Goal: Task Accomplishment & Management: Manage account settings

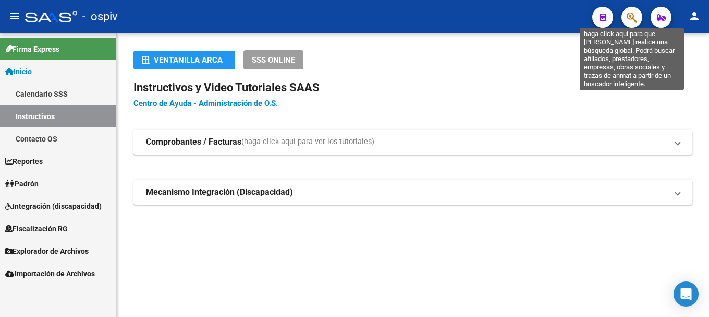
click at [634, 17] on icon "button" at bounding box center [632, 17] width 10 height 12
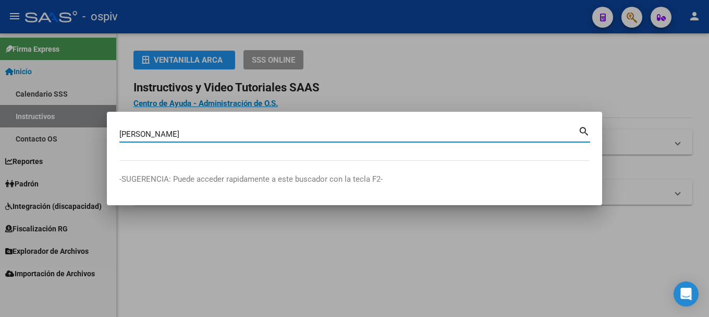
type input "ruppel"
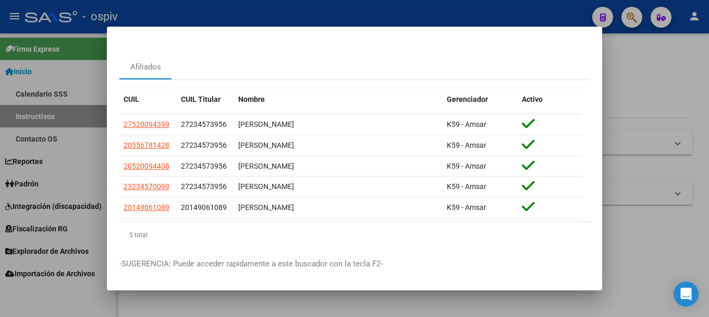
scroll to position [42, 0]
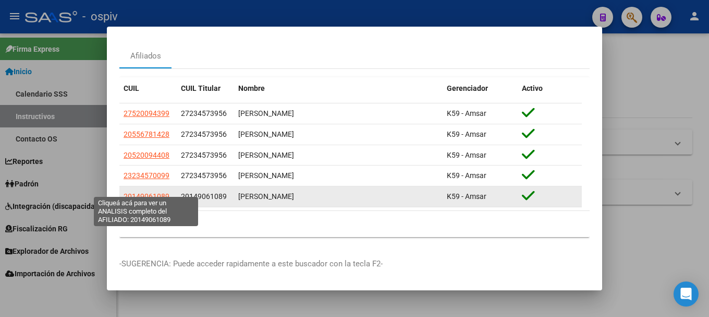
click at [142, 192] on span "20149061089" at bounding box center [147, 196] width 46 height 8
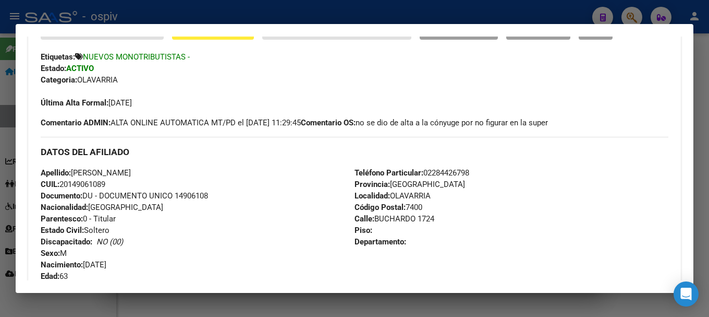
scroll to position [313, 0]
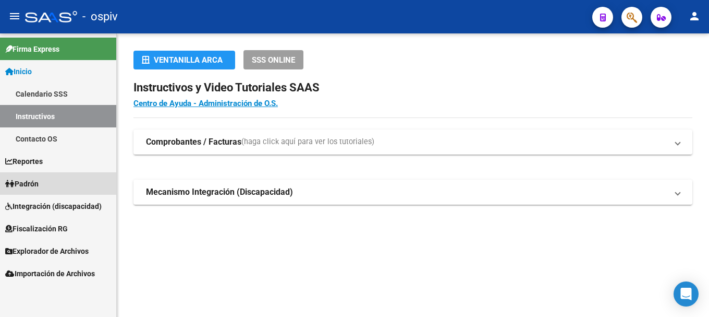
click at [35, 188] on span "Padrón" at bounding box center [21, 183] width 33 height 11
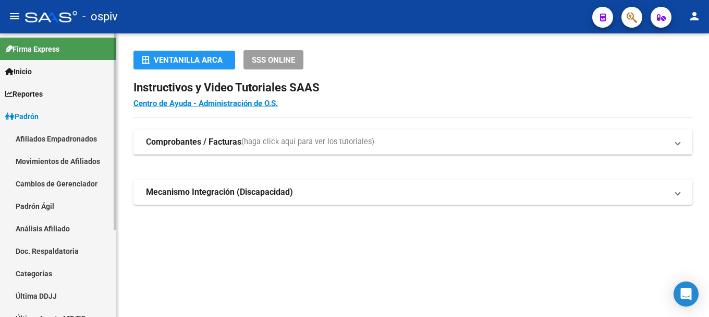
click at [72, 139] on link "Afiliados Empadronados" at bounding box center [58, 138] width 116 height 22
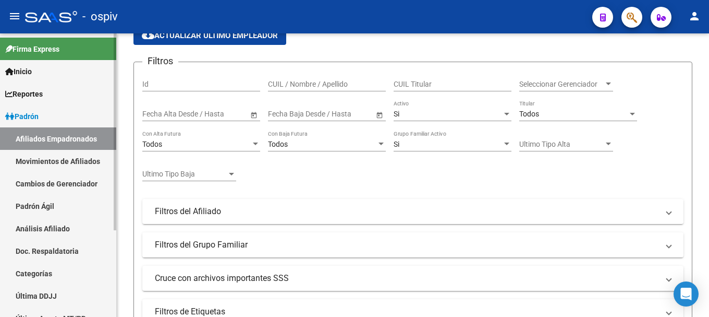
scroll to position [156, 0]
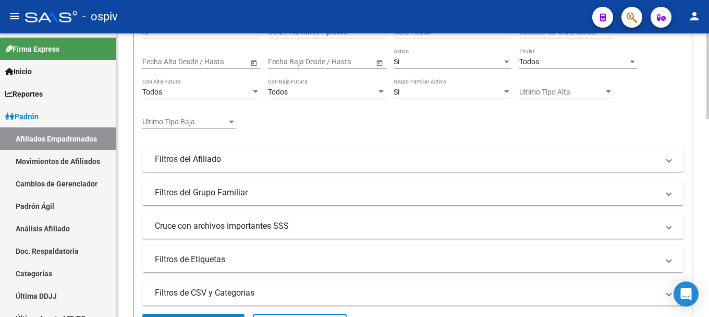
click at [194, 255] on mat-panel-title "Filtros de Etiquetas" at bounding box center [407, 258] width 504 height 11
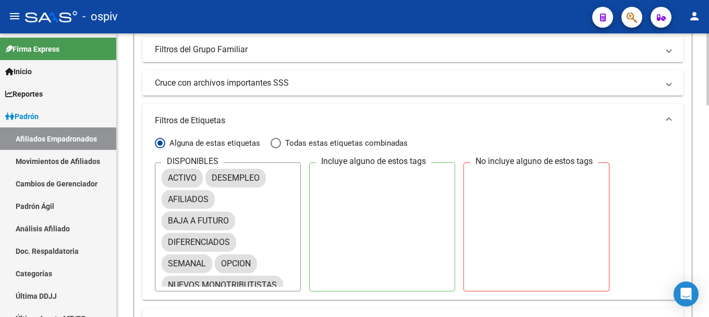
scroll to position [313, 0]
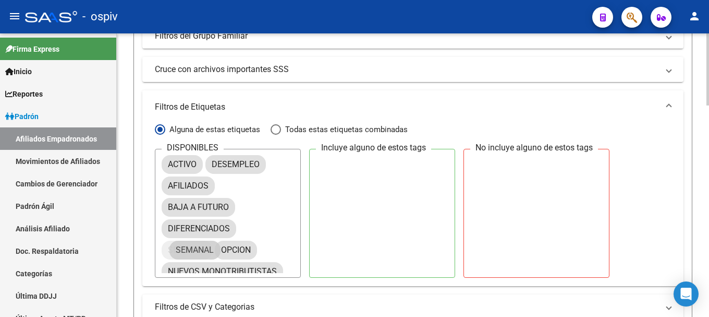
drag, startPoint x: 193, startPoint y: 251, endPoint x: 199, endPoint y: 250, distance: 6.3
click at [201, 250] on mat-chip "SEMANAL" at bounding box center [187, 249] width 51 height 19
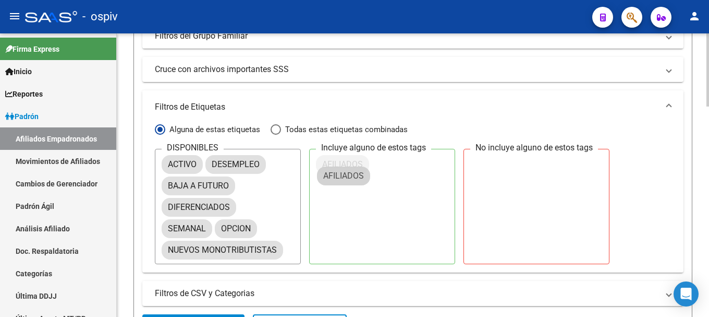
drag, startPoint x: 207, startPoint y: 185, endPoint x: 344, endPoint y: 162, distance: 138.5
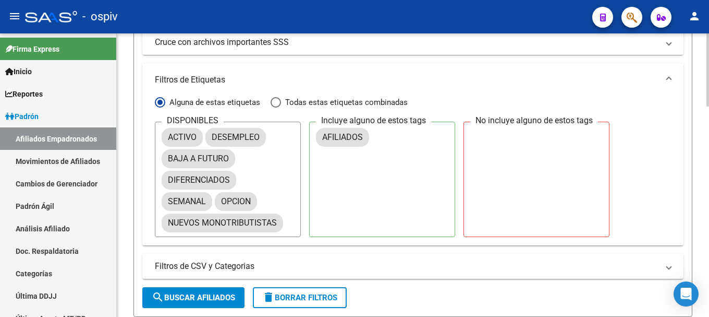
scroll to position [365, 0]
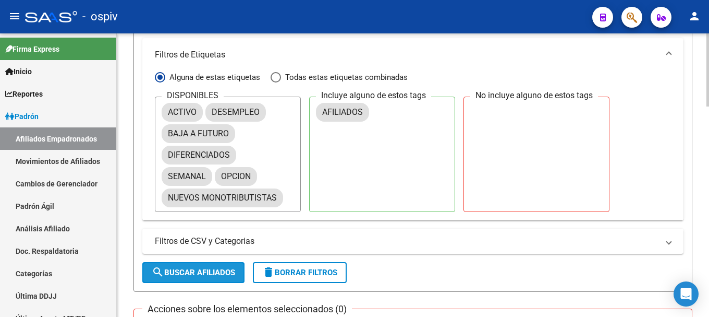
click at [198, 273] on span "search Buscar Afiliados" at bounding box center [193, 272] width 83 height 9
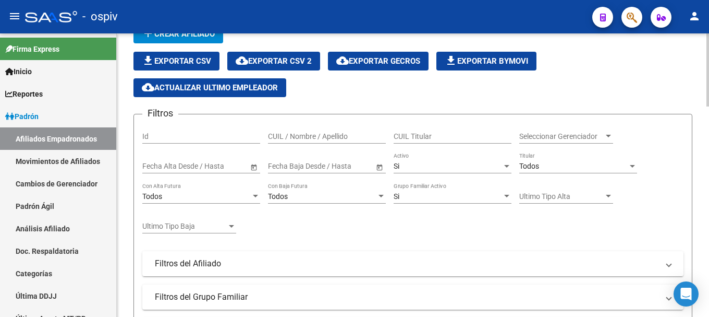
scroll to position [0, 0]
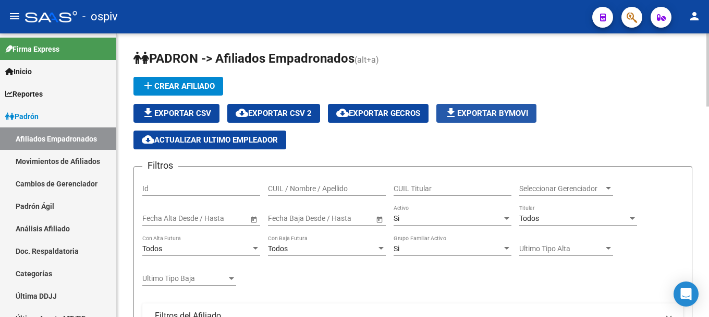
click at [480, 113] on span "file_download Exportar Bymovi" at bounding box center [486, 112] width 83 height 9
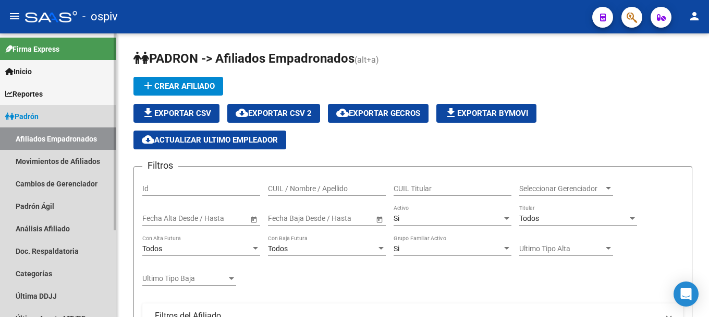
click at [54, 141] on link "Afiliados Empadronados" at bounding box center [58, 138] width 116 height 22
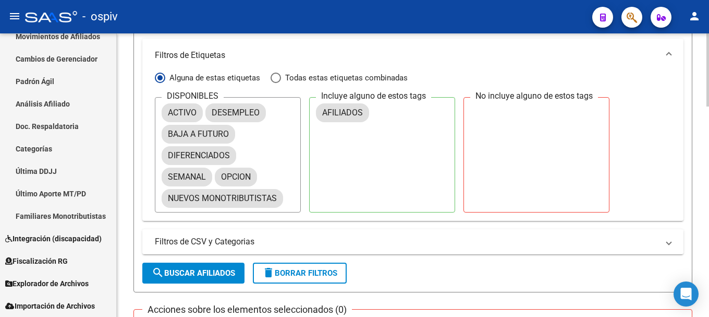
scroll to position [365, 0]
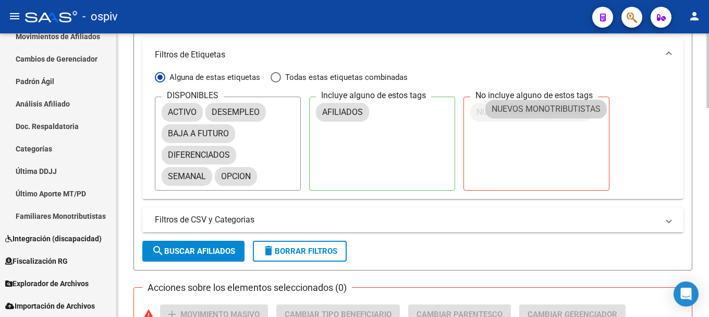
drag, startPoint x: 236, startPoint y: 202, endPoint x: 578, endPoint y: 113, distance: 353.5
click at [205, 246] on span "search Buscar Afiliados" at bounding box center [193, 250] width 83 height 9
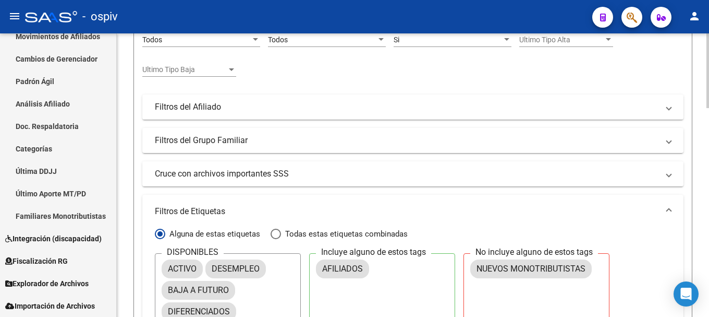
scroll to position [0, 0]
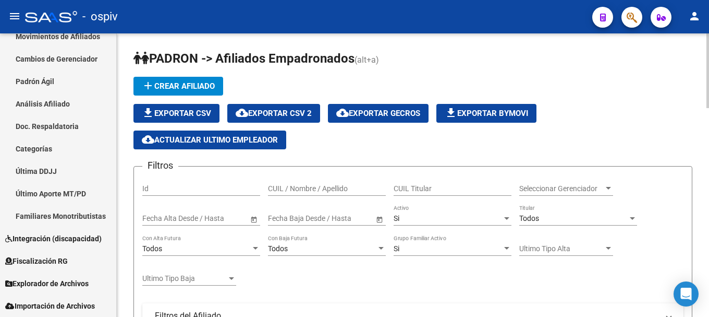
click at [302, 117] on span "cloud_download Exportar CSV 2" at bounding box center [274, 112] width 76 height 9
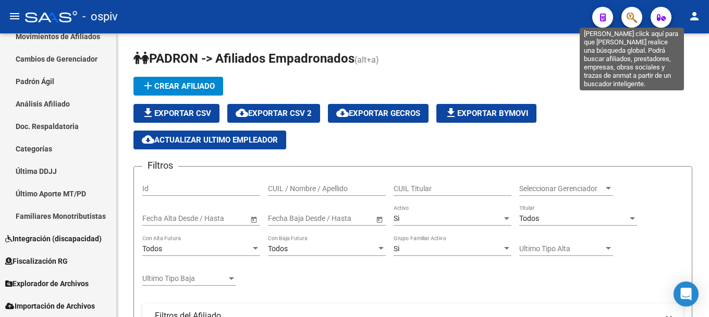
click at [635, 16] on icon "button" at bounding box center [632, 17] width 10 height 12
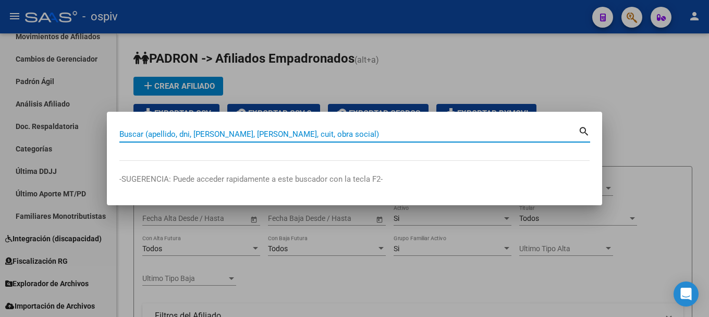
paste input "33118252"
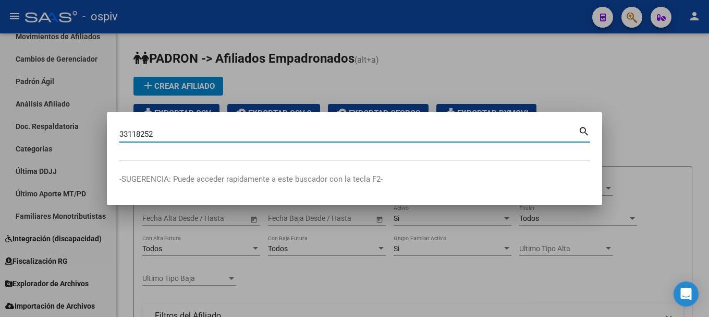
type input "33118252"
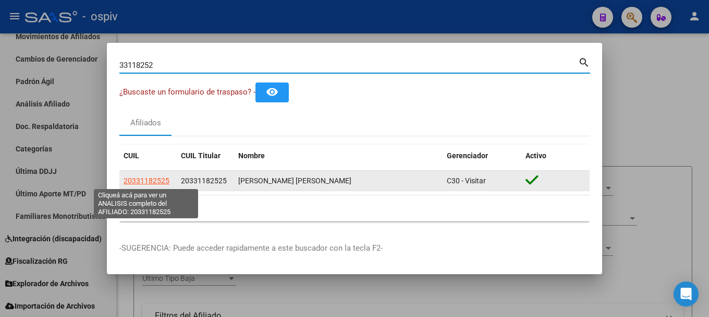
click at [144, 184] on span "20331182525" at bounding box center [147, 180] width 46 height 8
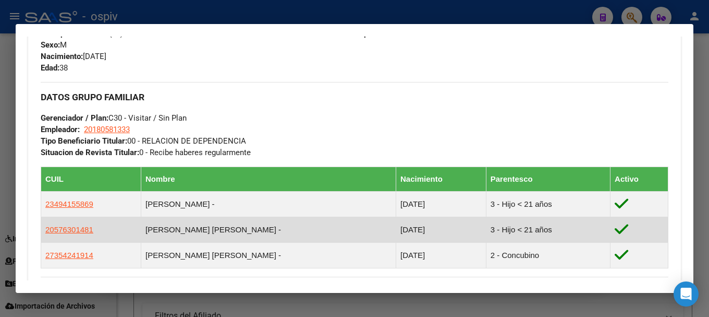
scroll to position [469, 0]
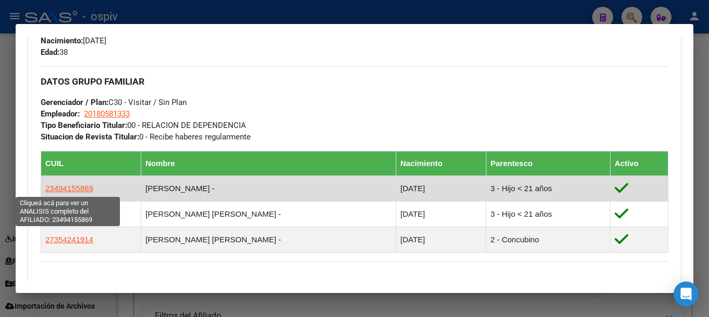
click at [75, 185] on span "23494155869" at bounding box center [69, 188] width 48 height 9
type textarea "23494155869"
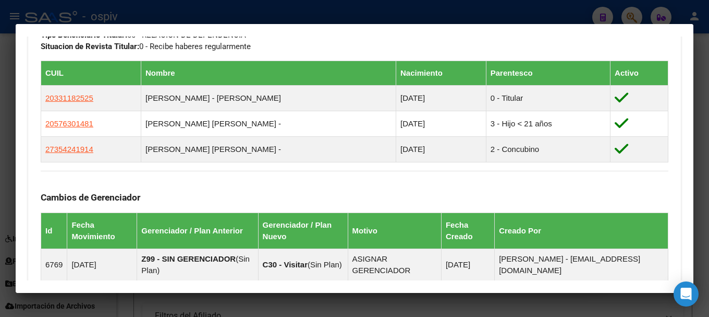
scroll to position [574, 0]
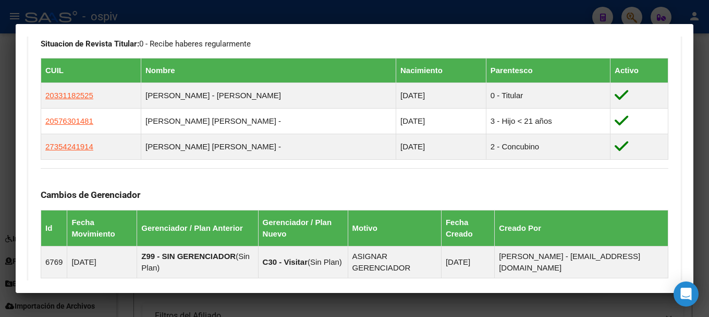
drag, startPoint x: 630, startPoint y: 18, endPoint x: 161, endPoint y: 33, distance: 469.6
click at [629, 18] on div at bounding box center [354, 158] width 709 height 317
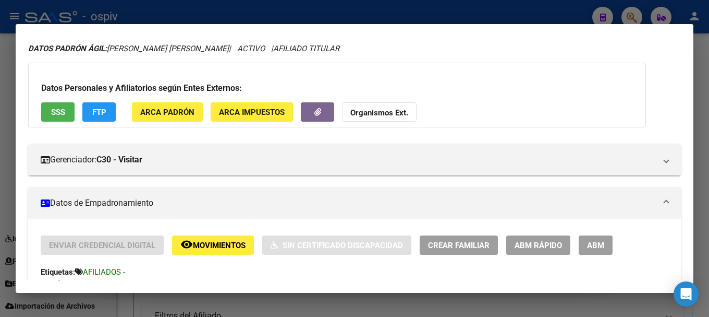
scroll to position [0, 0]
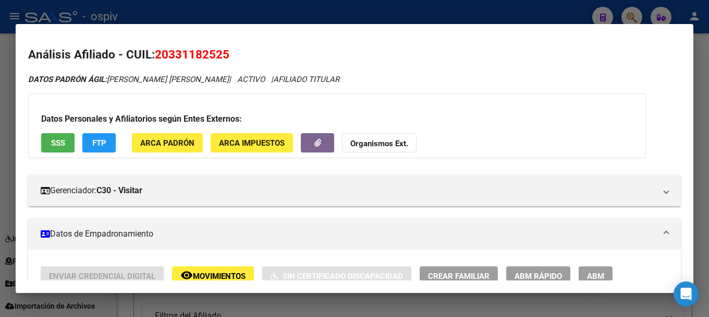
click at [634, 15] on div at bounding box center [354, 158] width 709 height 317
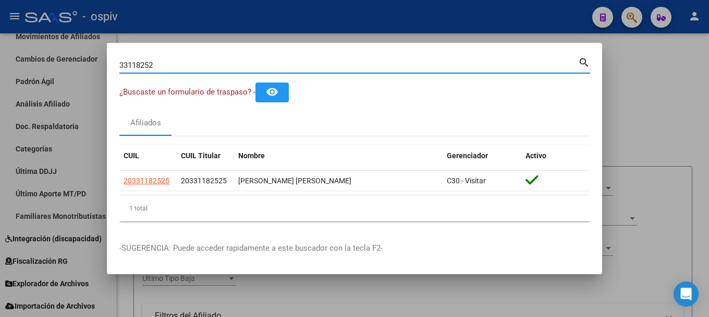
drag, startPoint x: 160, startPoint y: 62, endPoint x: 76, endPoint y: 57, distance: 84.1
click at [76, 57] on div "33118252 Buscar (apellido, dni, cuil, nro traspaso, cuit, obra social) search ¿…" at bounding box center [354, 158] width 709 height 317
paste input "5172501"
type input "5172501"
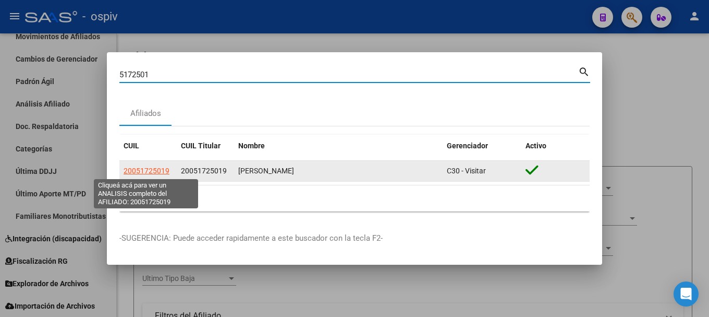
click at [143, 167] on span "20051725019" at bounding box center [147, 170] width 46 height 8
type textarea "20051725019"
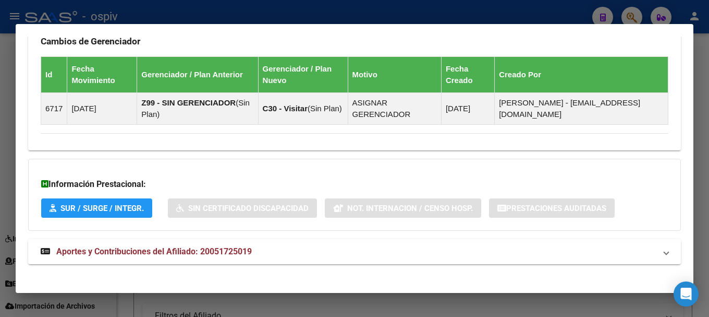
scroll to position [648, 0]
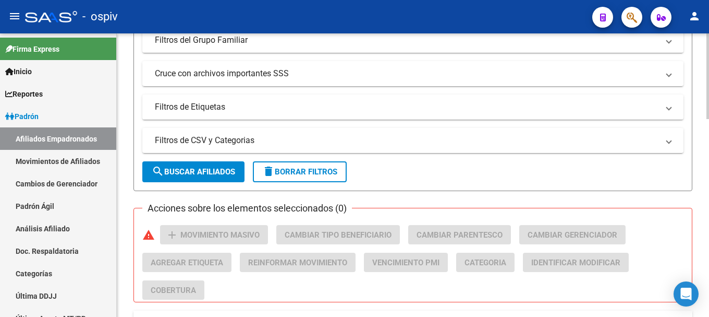
scroll to position [313, 0]
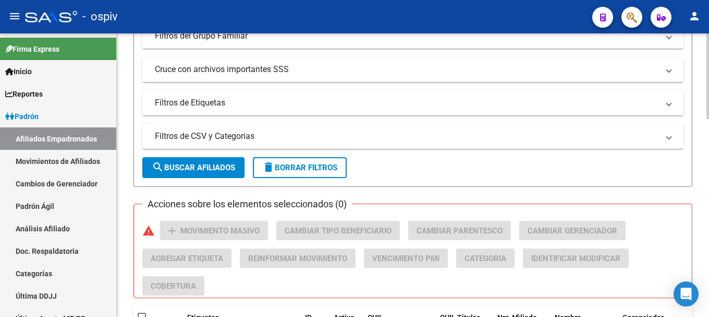
click at [224, 104] on mat-panel-title "Filtros de Etiquetas" at bounding box center [407, 102] width 504 height 11
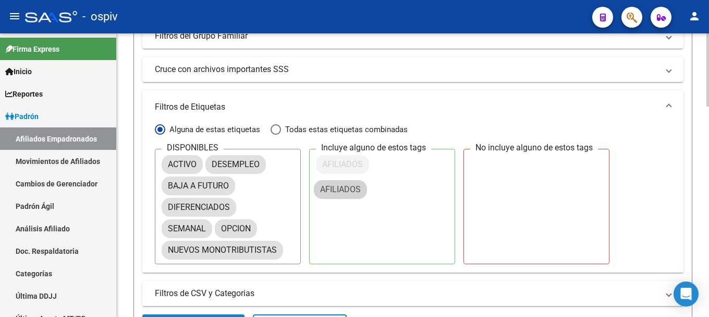
drag, startPoint x: 335, startPoint y: 193, endPoint x: 368, endPoint y: 170, distance: 40.1
drag, startPoint x: 368, startPoint y: 170, endPoint x: 364, endPoint y: 165, distance: 6.4
click at [364, 165] on div "AFILIADOS" at bounding box center [382, 178] width 132 height 52
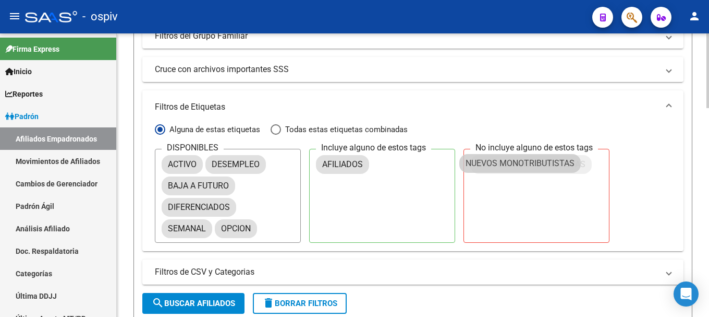
drag, startPoint x: 241, startPoint y: 251, endPoint x: 527, endPoint y: 165, distance: 298.3
click at [201, 301] on span "search Buscar Afiliados" at bounding box center [193, 302] width 83 height 9
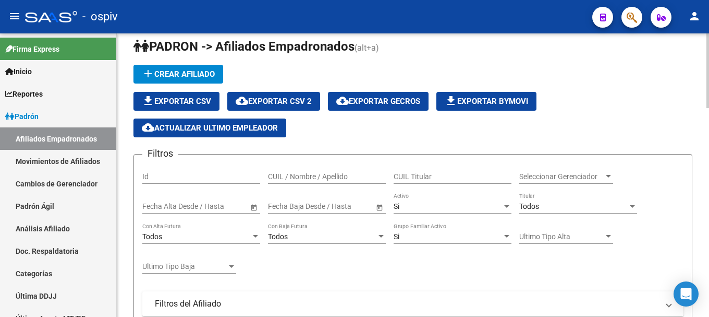
scroll to position [0, 0]
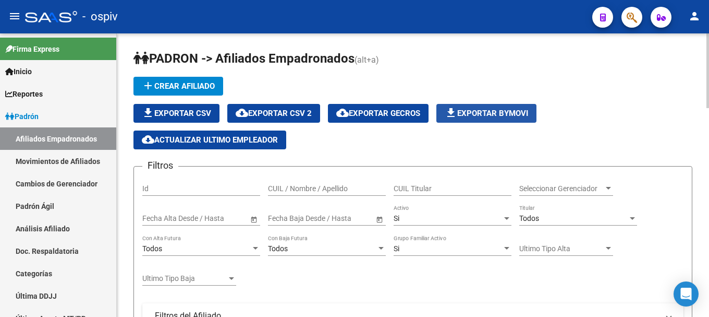
click at [507, 113] on span "file_download Exportar Bymovi" at bounding box center [486, 112] width 83 height 9
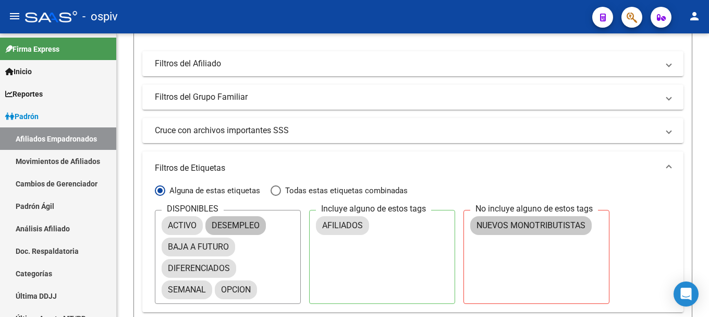
scroll to position [313, 0]
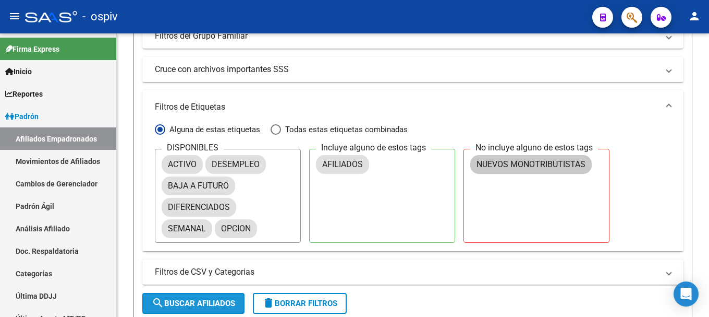
click at [215, 297] on button "search Buscar Afiliados" at bounding box center [193, 303] width 102 height 21
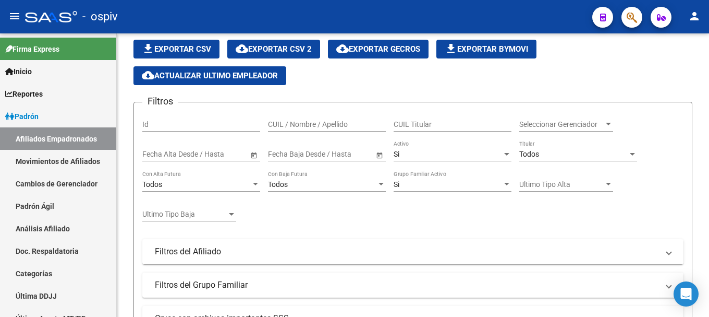
scroll to position [52, 0]
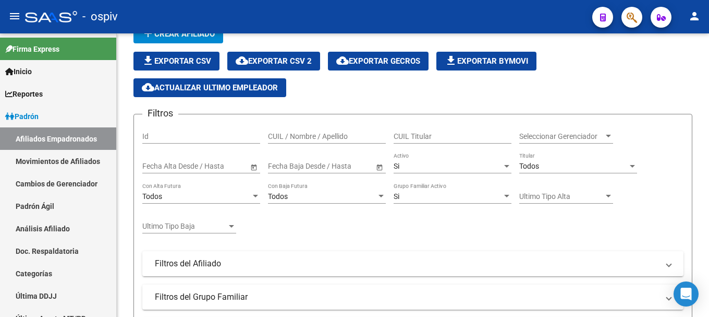
click at [302, 64] on span "cloud_download Exportar CSV 2" at bounding box center [274, 60] width 76 height 9
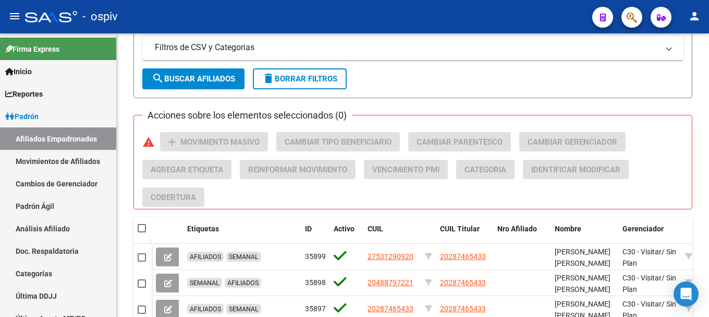
scroll to position [532, 0]
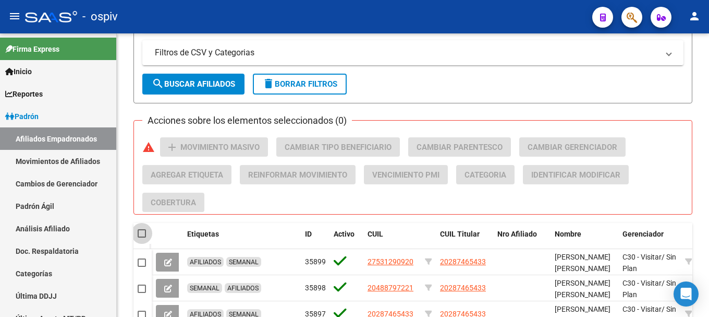
click at [140, 233] on span at bounding box center [142, 233] width 8 height 8
click at [141, 237] on input "checkbox" at bounding box center [141, 237] width 1 height 1
checkbox input "true"
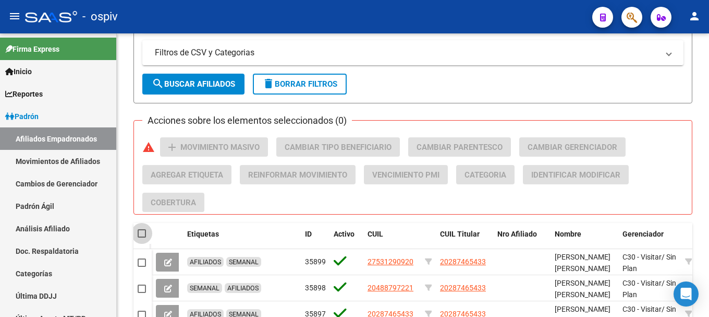
checkbox input "true"
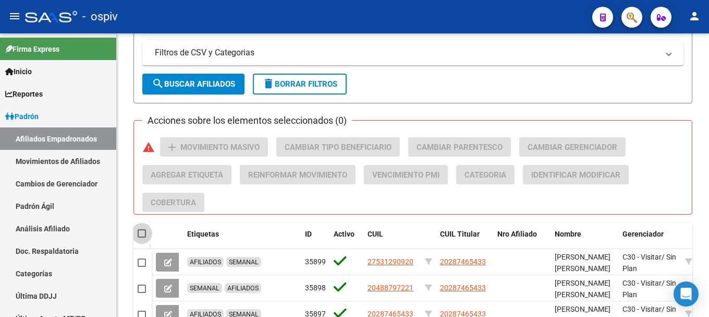
checkbox input "true"
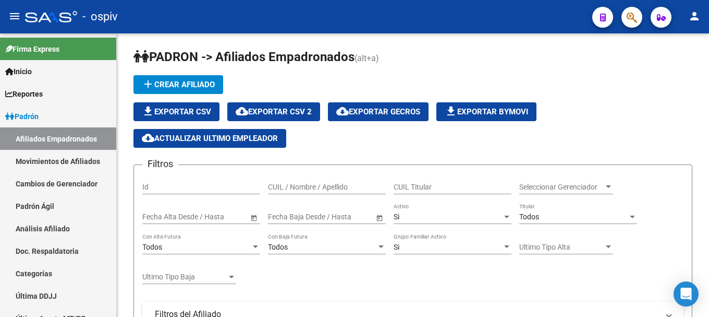
scroll to position [0, 0]
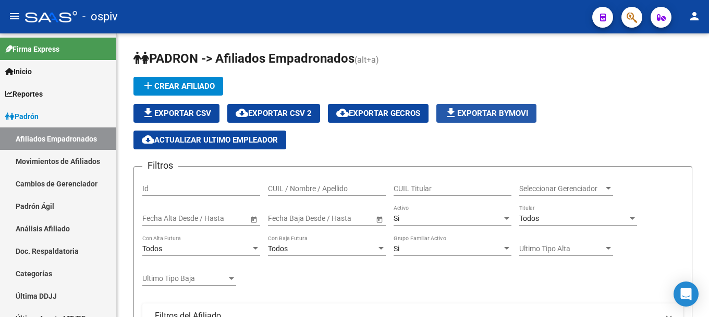
click at [520, 114] on span "file_download Exportar Bymovi" at bounding box center [486, 112] width 83 height 9
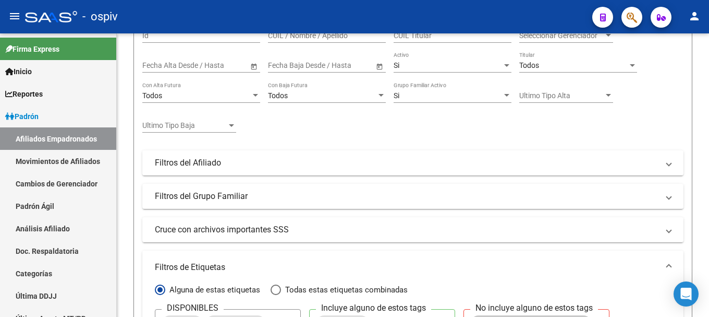
scroll to position [365, 0]
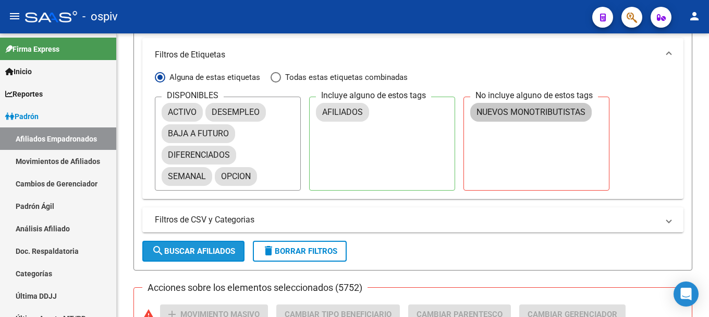
click at [216, 253] on span "search Buscar Afiliados" at bounding box center [193, 250] width 83 height 9
checkbox input "false"
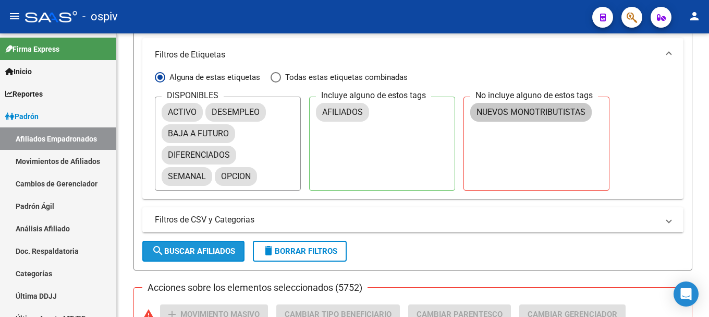
checkbox input "false"
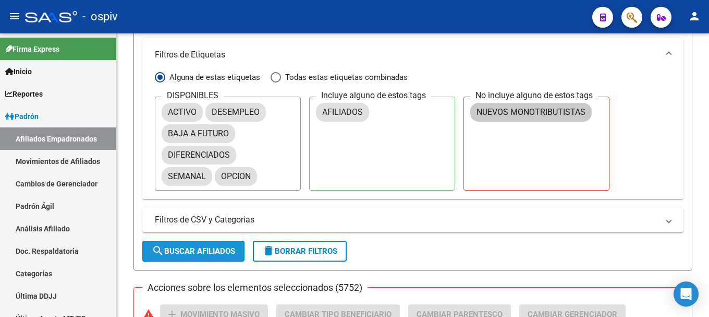
checkbox input "false"
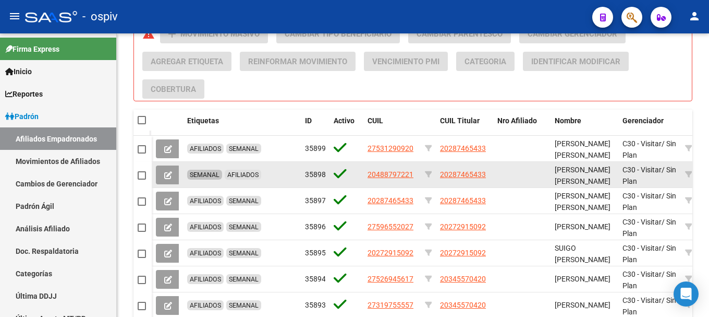
scroll to position [636, 0]
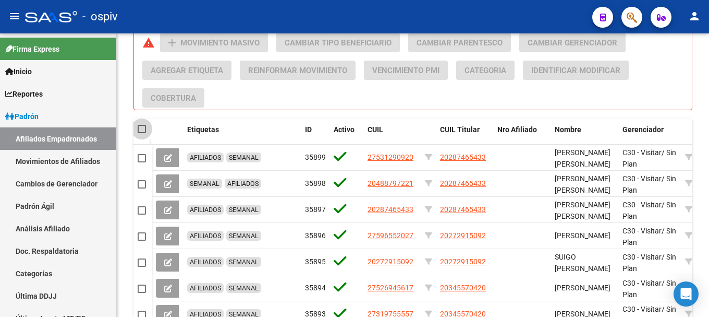
click at [141, 129] on span at bounding box center [142, 129] width 8 height 8
click at [141, 133] on input "checkbox" at bounding box center [141, 133] width 1 height 1
checkbox input "true"
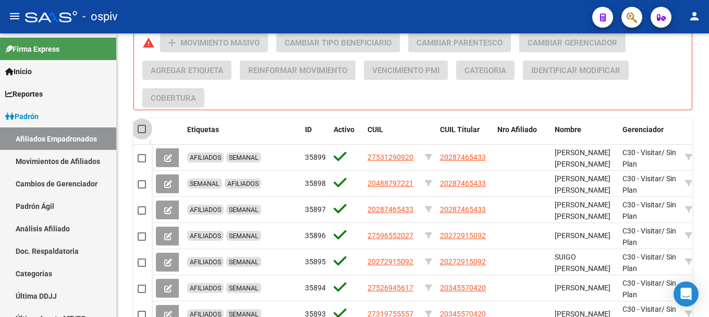
checkbox input "true"
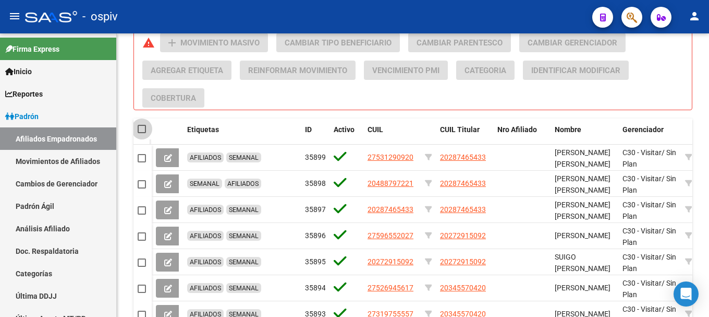
checkbox input "true"
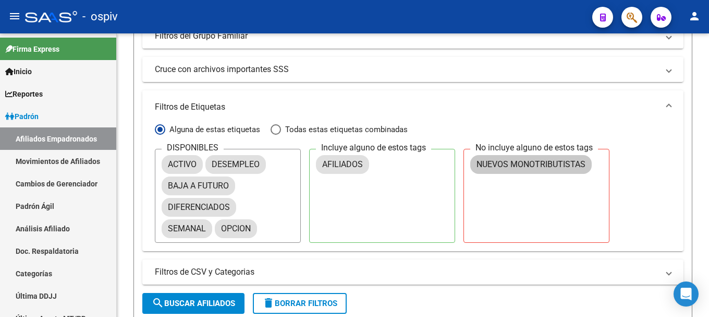
scroll to position [0, 0]
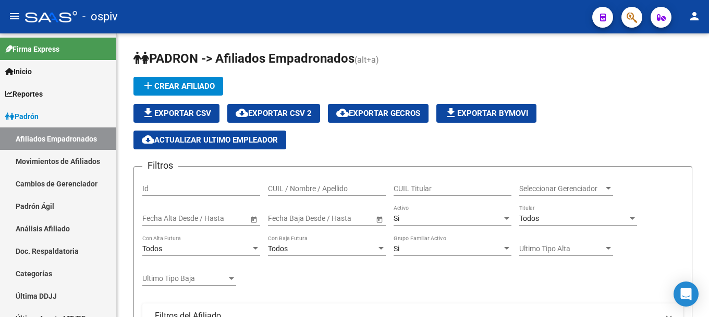
drag, startPoint x: 590, startPoint y: 90, endPoint x: 460, endPoint y: 73, distance: 130.4
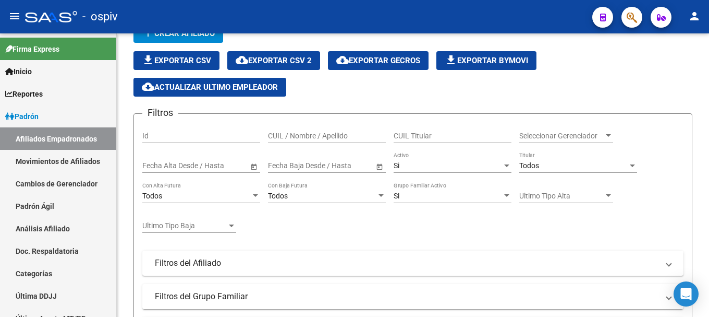
scroll to position [52, 0]
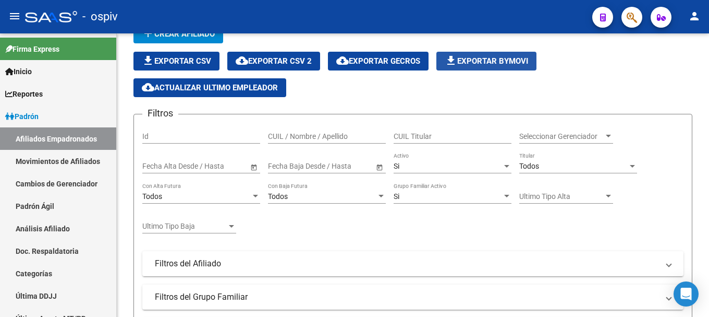
click at [490, 63] on span "file_download Exportar Bymovi" at bounding box center [486, 60] width 83 height 9
click at [457, 56] on mat-icon "file_download" at bounding box center [451, 60] width 13 height 13
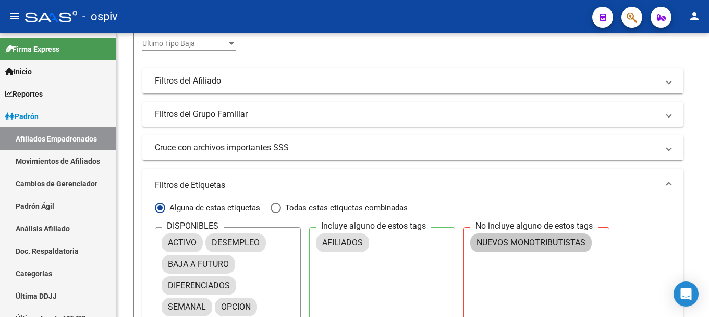
scroll to position [313, 0]
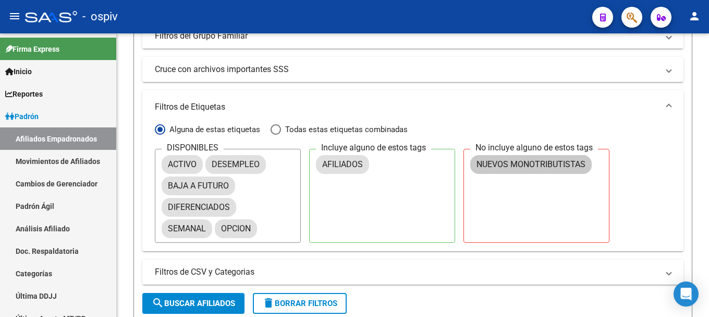
click at [222, 304] on span "search Buscar Afiliados" at bounding box center [193, 302] width 83 height 9
checkbox input "false"
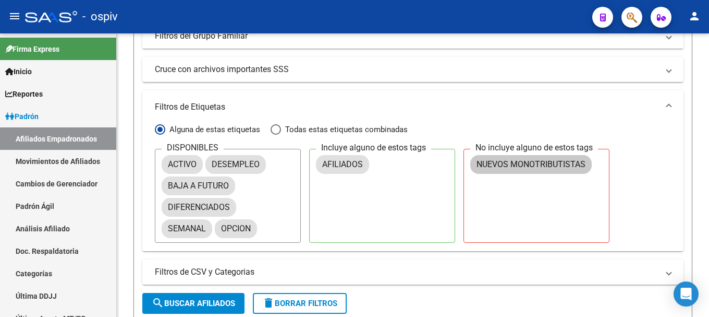
checkbox input "false"
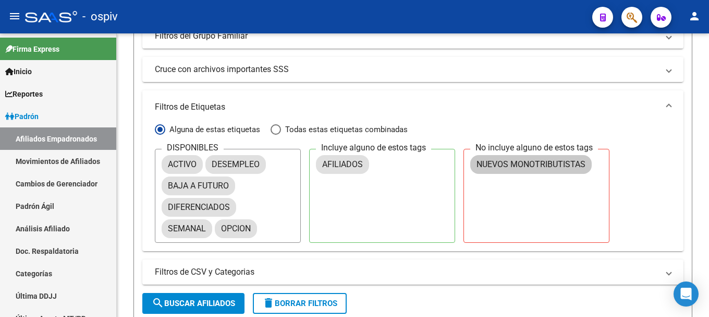
checkbox input "false"
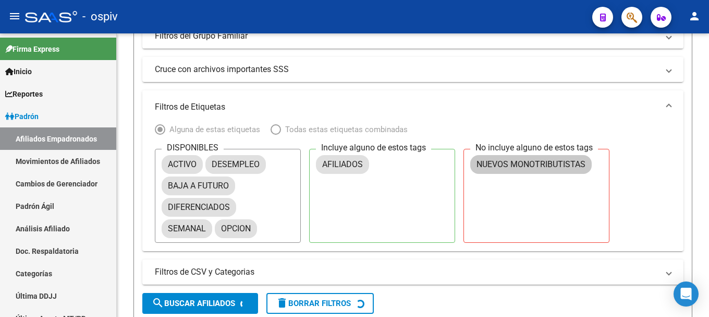
scroll to position [0, 0]
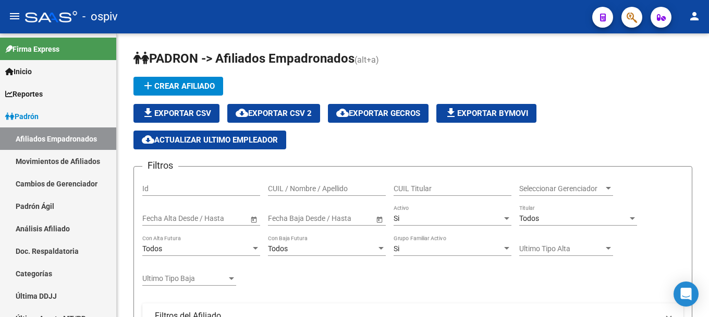
click at [294, 114] on span "cloud_download Exportar CSV 2" at bounding box center [274, 112] width 76 height 9
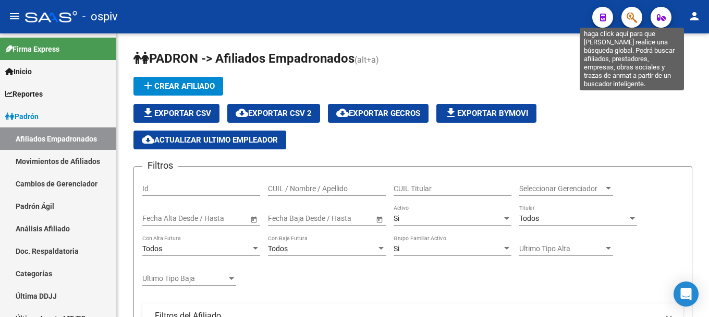
click at [629, 21] on icon "button" at bounding box center [632, 17] width 10 height 12
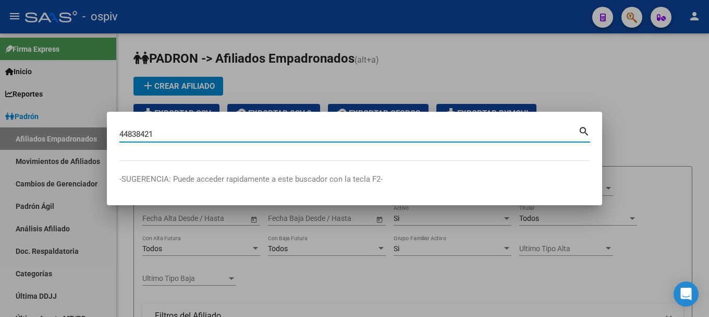
type input "44838421"
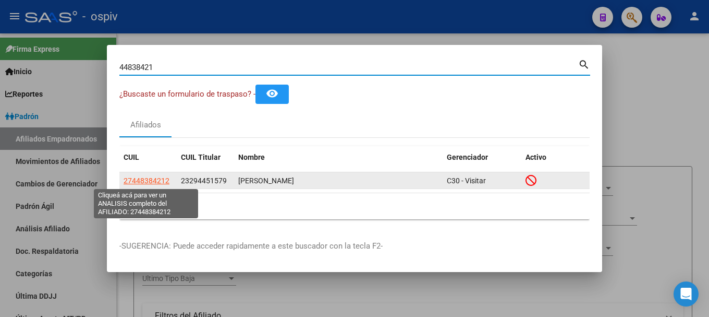
click at [149, 181] on span "27448384212" at bounding box center [147, 180] width 46 height 8
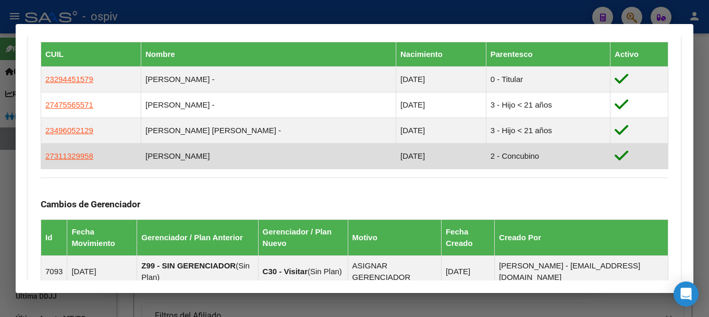
scroll to position [626, 0]
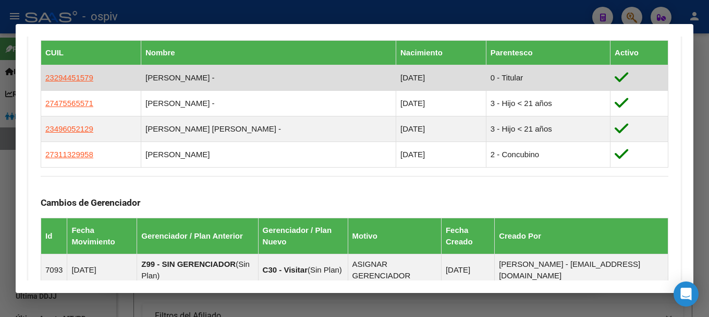
drag, startPoint x: 45, startPoint y: 77, endPoint x: 105, endPoint y: 79, distance: 60.0
click at [105, 79] on td "23294451579" at bounding box center [91, 78] width 100 height 26
drag, startPoint x: 46, startPoint y: 72, endPoint x: 98, endPoint y: 75, distance: 51.2
click at [98, 75] on td "23294451579" at bounding box center [91, 78] width 100 height 26
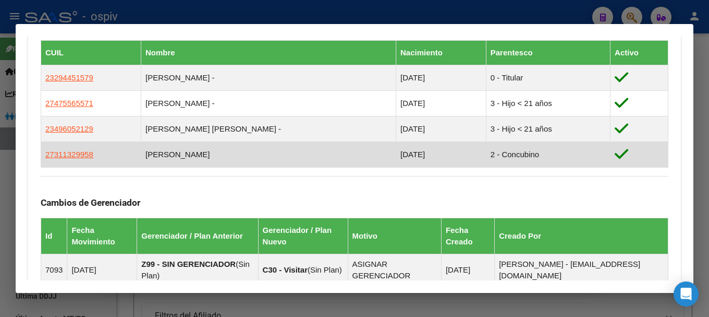
copy span "23294451579"
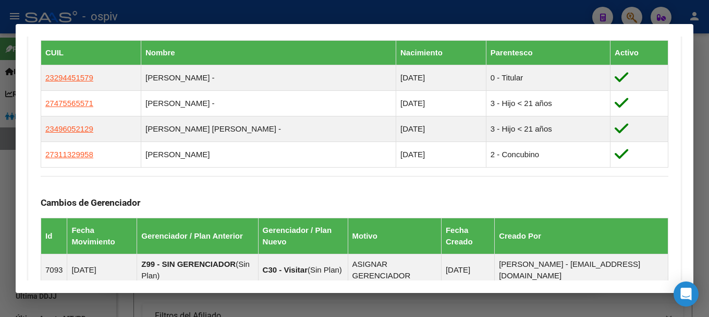
click at [1, 232] on div at bounding box center [354, 158] width 709 height 317
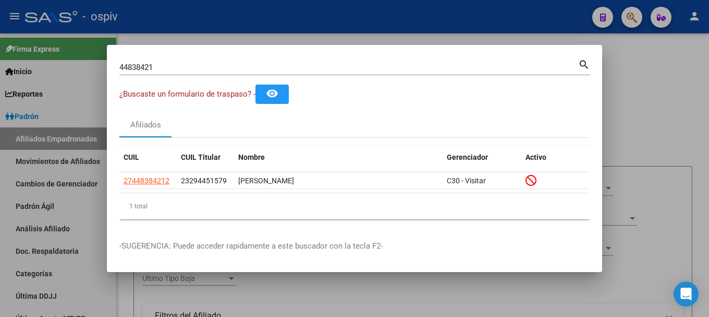
click at [1, 232] on div at bounding box center [354, 158] width 709 height 317
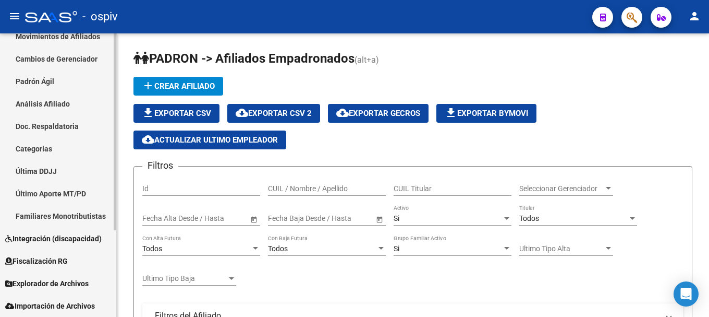
scroll to position [72, 0]
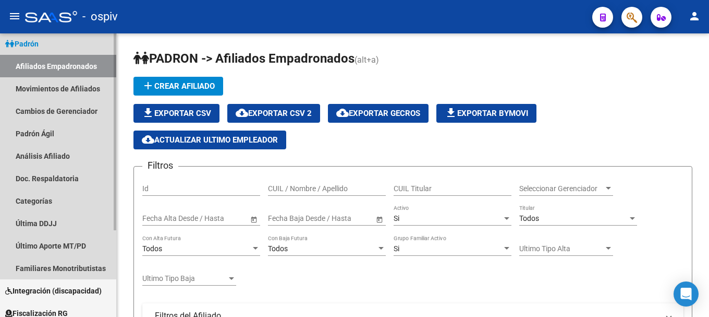
click at [78, 64] on link "Afiliados Empadronados" at bounding box center [58, 66] width 116 height 22
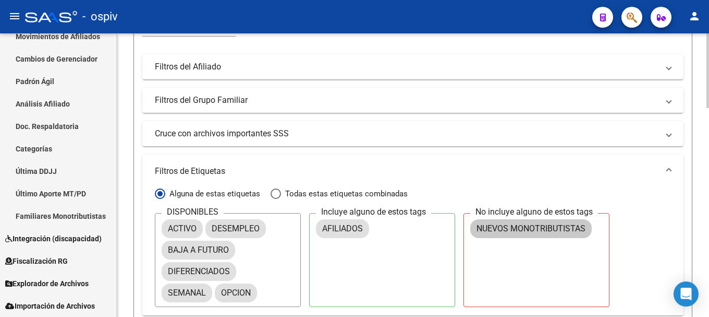
scroll to position [261, 0]
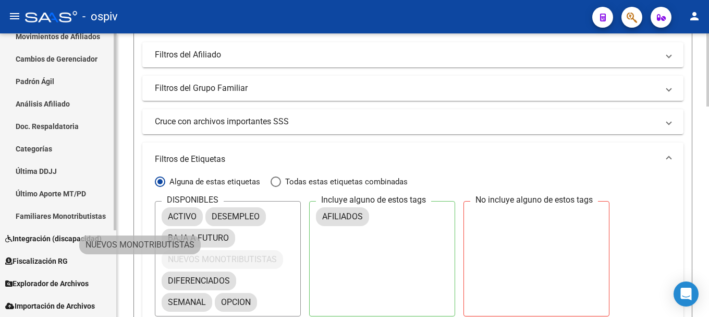
drag, startPoint x: 492, startPoint y: 218, endPoint x: 100, endPoint y: 248, distance: 393.8
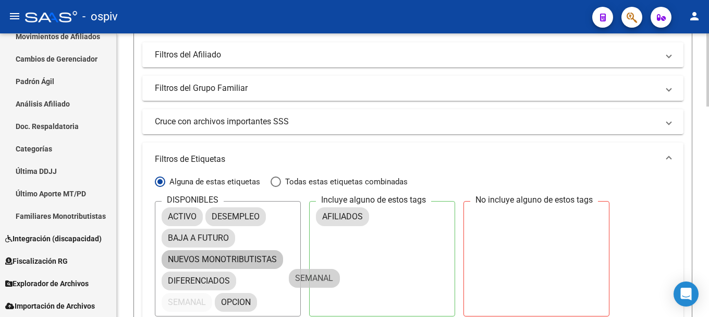
drag, startPoint x: 188, startPoint y: 296, endPoint x: 326, endPoint y: 257, distance: 143.1
click at [320, 264] on div "DISPONIBLES ACTIVO DESEMPLEO BAJA A FUTURO NUEVOS MONOTRIBUTISTAS DIFERENCIADOS…" at bounding box center [413, 258] width 516 height 115
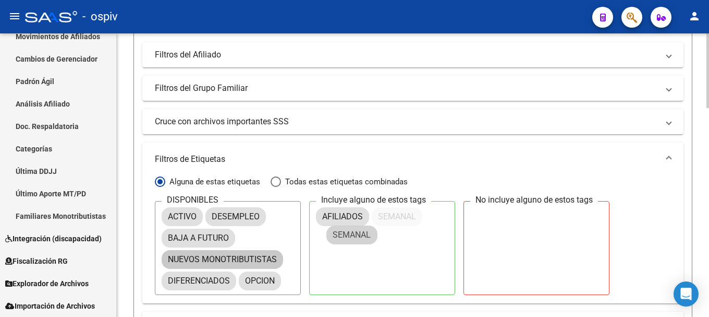
drag, startPoint x: 171, startPoint y: 304, endPoint x: 339, endPoint y: 237, distance: 181.4
click at [298, 175] on mat-expansion-panel-header "Filtros de Etiquetas" at bounding box center [412, 158] width 541 height 33
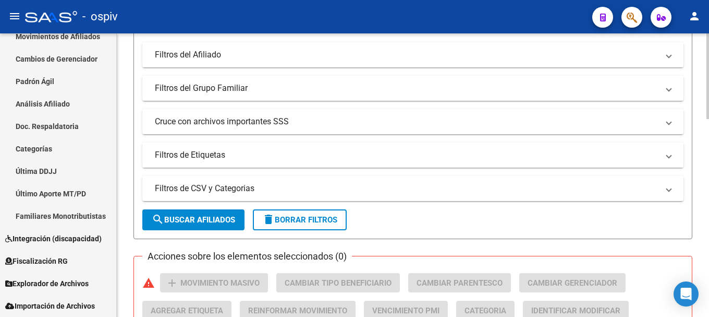
click at [301, 161] on mat-expansion-panel-header "Filtros de Etiquetas" at bounding box center [412, 154] width 541 height 25
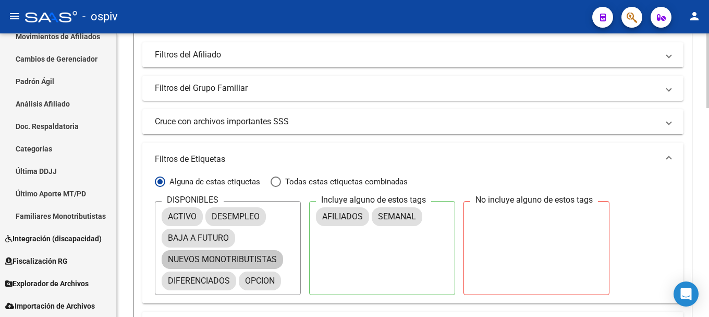
click at [325, 185] on span "Todas estas etiquetas combinadas" at bounding box center [344, 181] width 127 height 11
click at [281, 185] on input "Todas estas etiquetas combinadas" at bounding box center [276, 181] width 10 height 10
radio input "true"
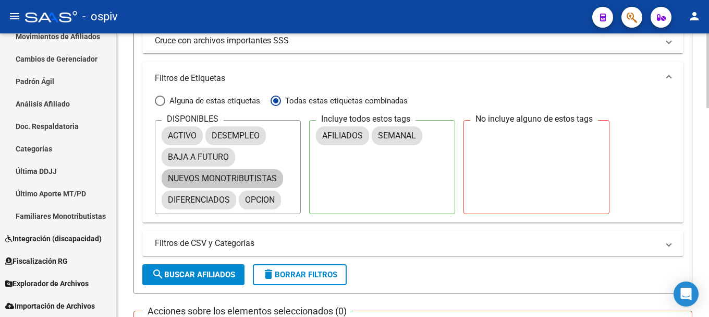
scroll to position [469, 0]
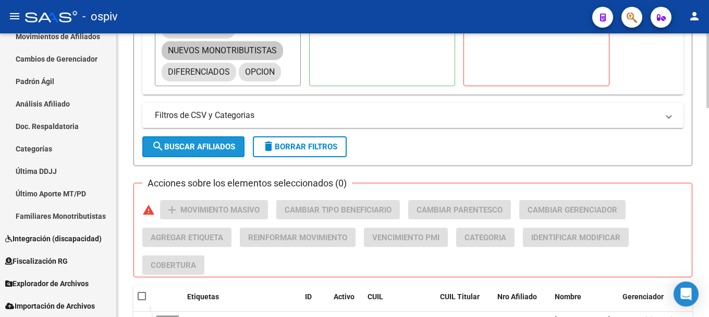
click at [194, 149] on span "search Buscar Afiliados" at bounding box center [193, 146] width 83 height 9
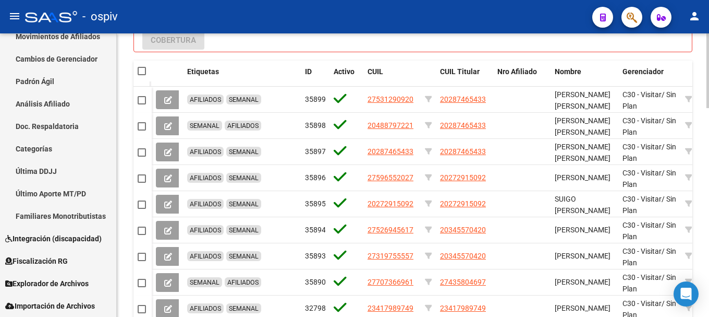
scroll to position [688, 0]
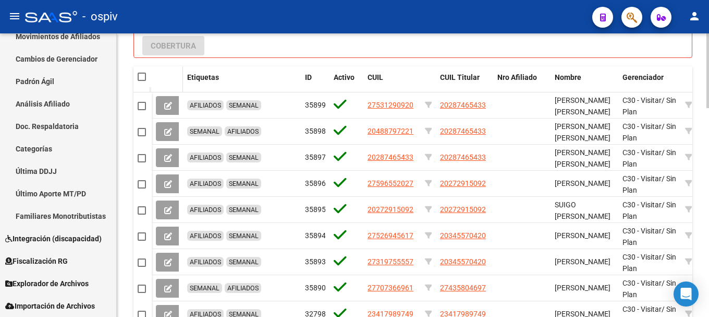
drag, startPoint x: 142, startPoint y: 74, endPoint x: 156, endPoint y: 76, distance: 14.2
click at [143, 74] on span at bounding box center [142, 76] width 8 height 8
click at [142, 81] on input "checkbox" at bounding box center [141, 81] width 1 height 1
checkbox input "true"
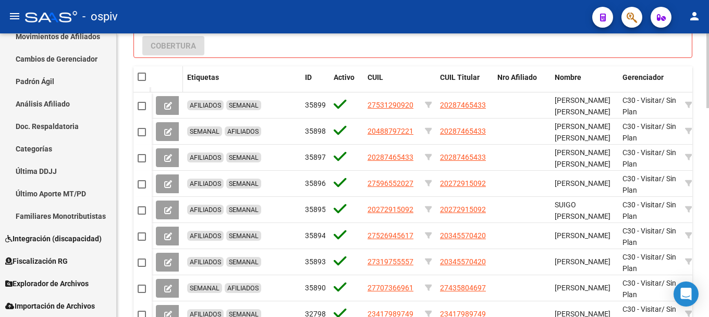
checkbox input "true"
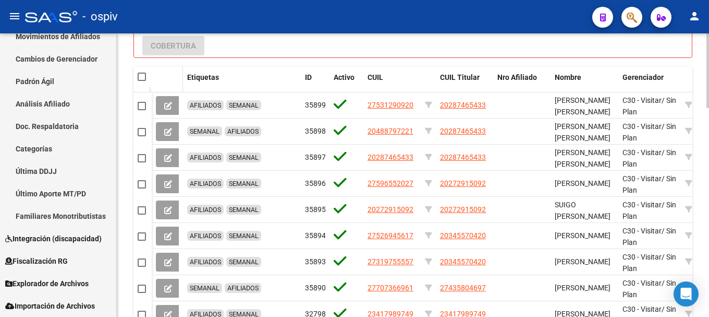
checkbox input "true"
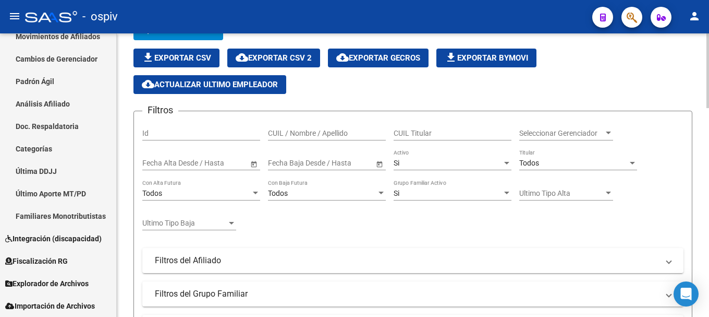
scroll to position [0, 0]
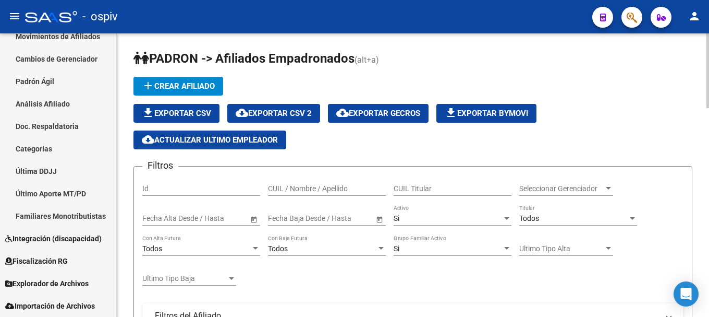
click at [307, 108] on span "cloud_download Exportar CSV 2" at bounding box center [274, 112] width 76 height 9
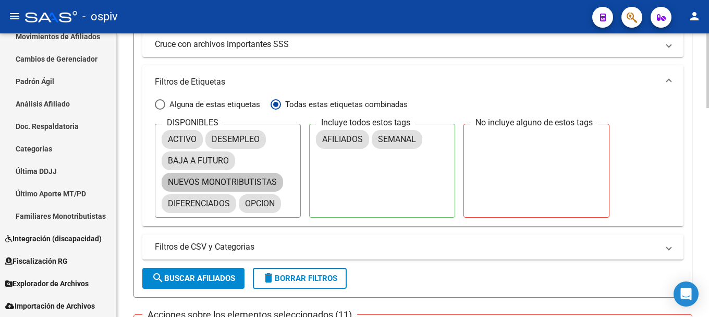
scroll to position [365, 0]
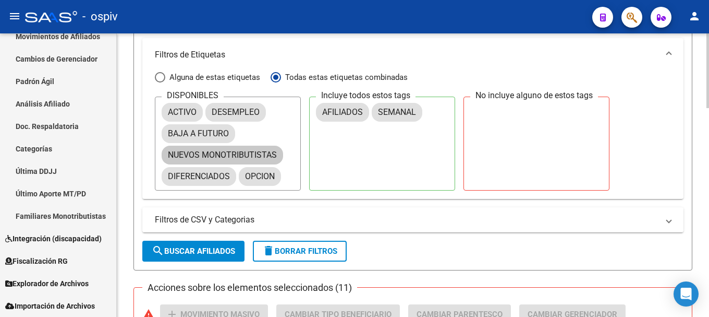
click at [215, 253] on span "search Buscar Afiliados" at bounding box center [193, 250] width 83 height 9
checkbox input "false"
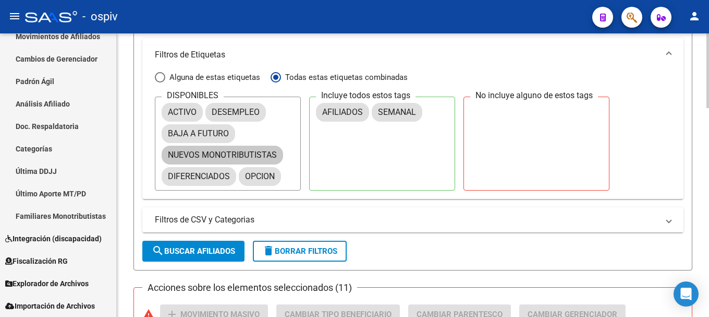
checkbox input "false"
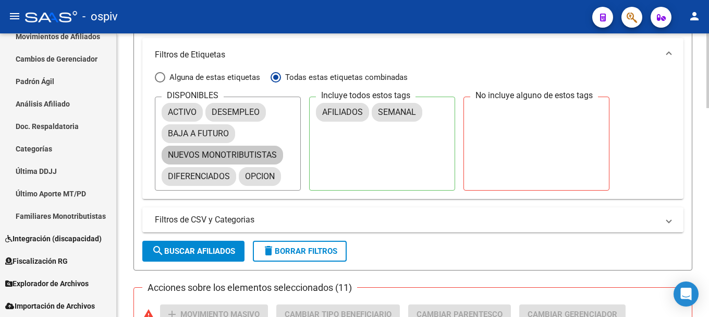
checkbox input "false"
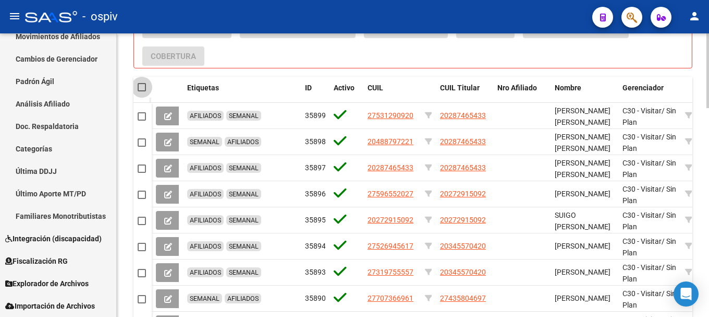
click at [143, 87] on span at bounding box center [142, 87] width 8 height 8
click at [142, 91] on input "checkbox" at bounding box center [141, 91] width 1 height 1
checkbox input "true"
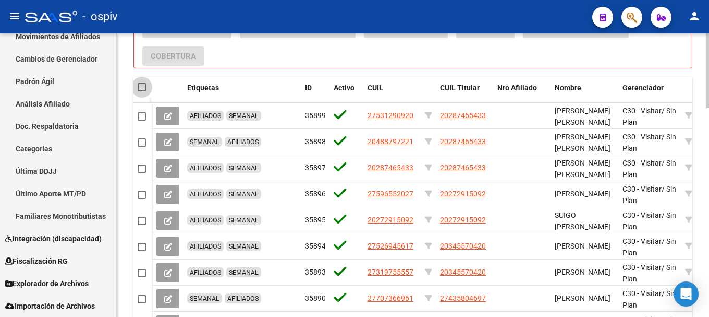
checkbox input "true"
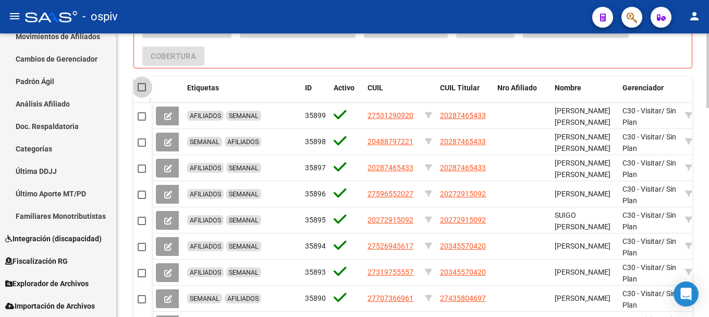
checkbox input "true"
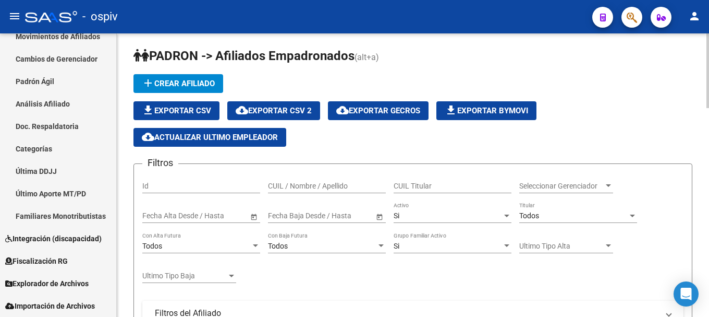
scroll to position [0, 0]
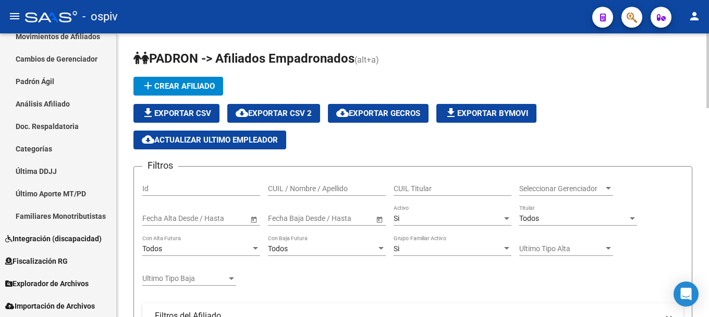
click at [286, 110] on span "cloud_download Exportar CSV 2" at bounding box center [274, 112] width 76 height 9
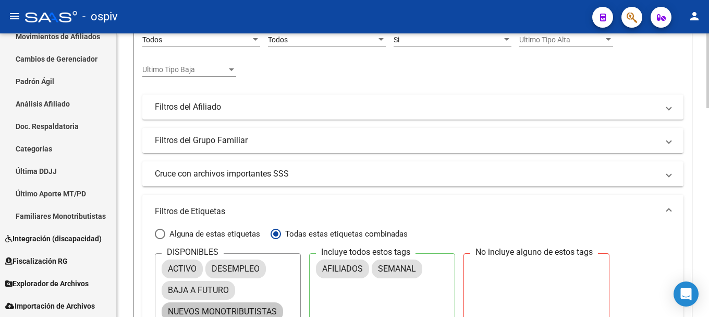
scroll to position [313, 0]
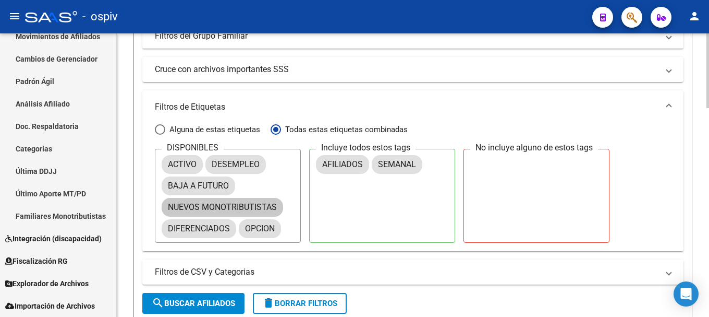
click at [189, 129] on span "Alguna de estas etiquetas" at bounding box center [212, 129] width 95 height 11
click at [165, 129] on input "Alguna de estas etiquetas" at bounding box center [160, 129] width 10 height 10
radio input "true"
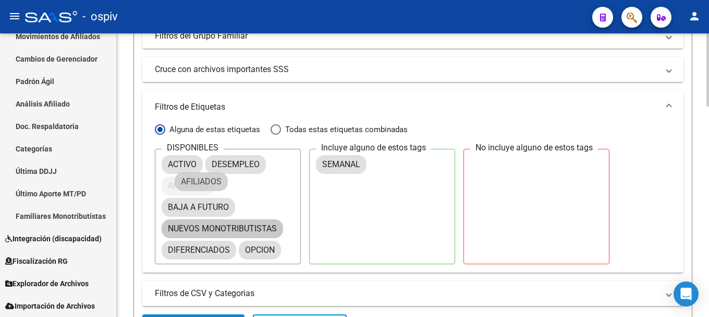
drag, startPoint x: 348, startPoint y: 163, endPoint x: 201, endPoint y: 180, distance: 148.1
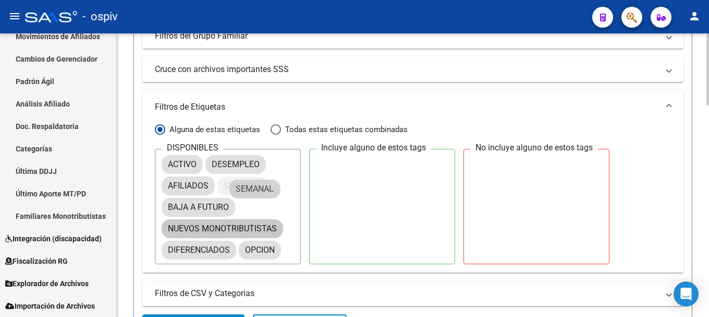
drag, startPoint x: 350, startPoint y: 167, endPoint x: 354, endPoint y: 172, distance: 6.7
drag, startPoint x: 354, startPoint y: 172, endPoint x: 337, endPoint y: 175, distance: 17.4
click at [337, 175] on div "SEMANAL" at bounding box center [382, 178] width 132 height 52
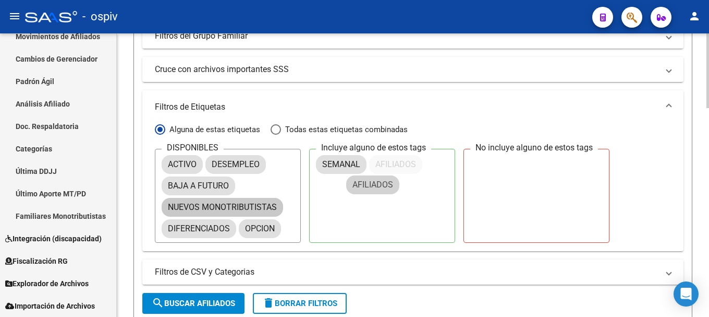
drag, startPoint x: 184, startPoint y: 182, endPoint x: 323, endPoint y: 180, distance: 138.7
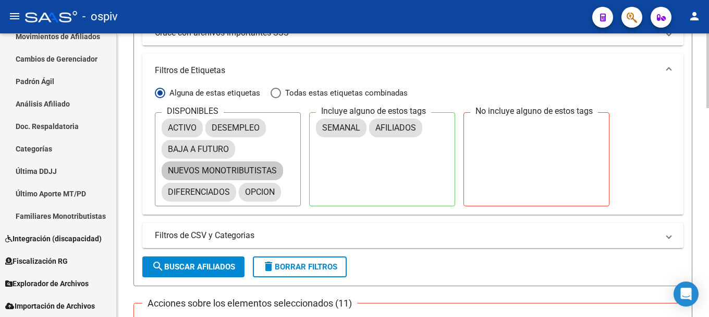
scroll to position [417, 0]
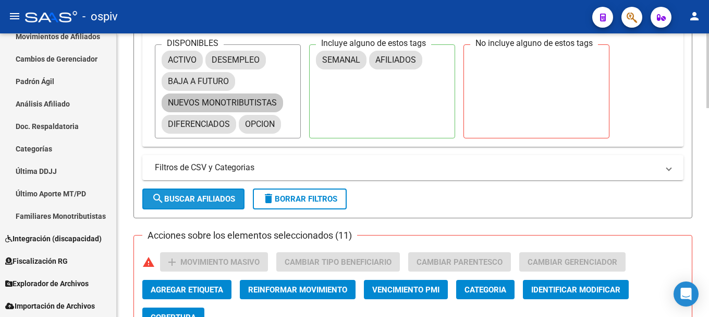
click at [226, 197] on span "search Buscar Afiliados" at bounding box center [193, 198] width 83 height 9
checkbox input "false"
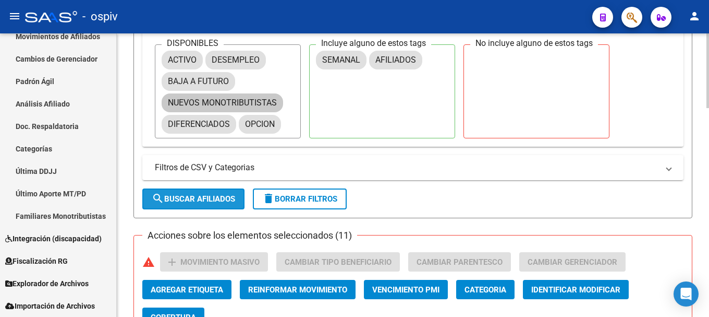
checkbox input "false"
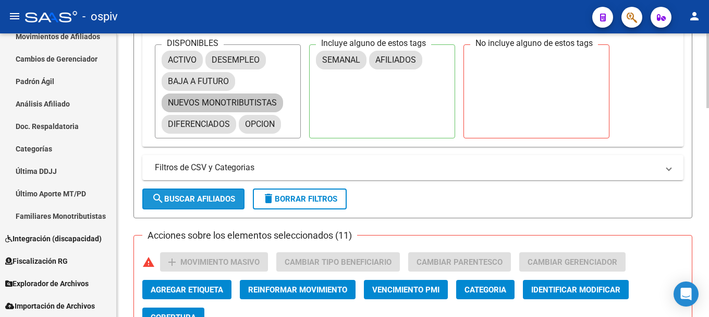
checkbox input "false"
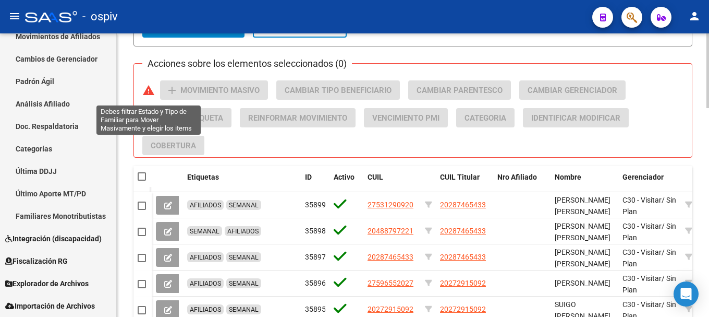
scroll to position [584, 0]
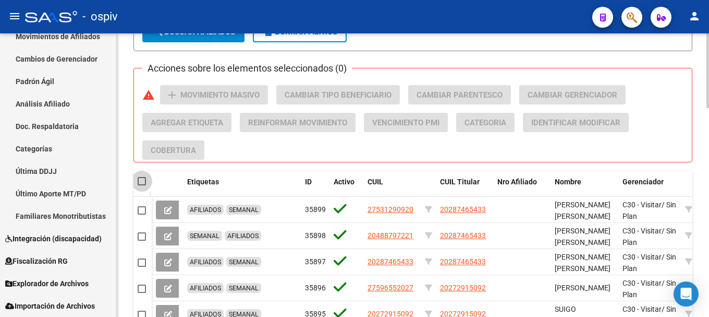
click at [142, 179] on span at bounding box center [142, 181] width 8 height 8
click at [142, 185] on input "checkbox" at bounding box center [141, 185] width 1 height 1
checkbox input "true"
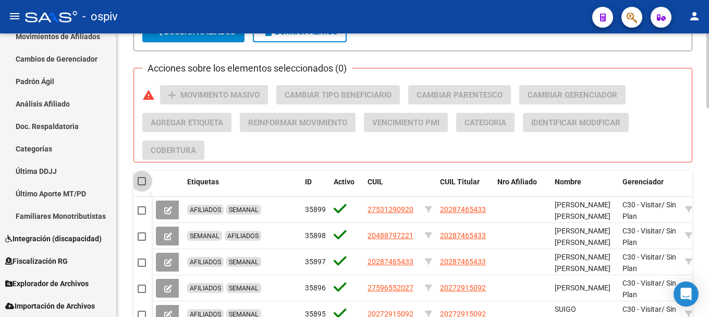
checkbox input "true"
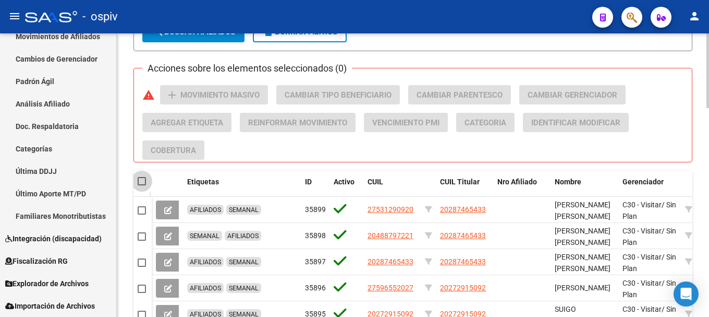
checkbox input "true"
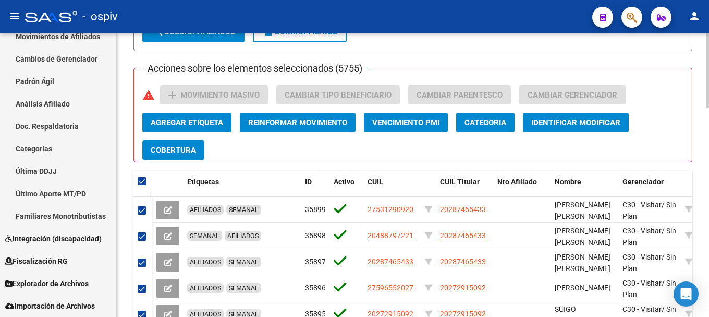
click at [211, 123] on span "Agregar Etiqueta" at bounding box center [187, 122] width 72 height 9
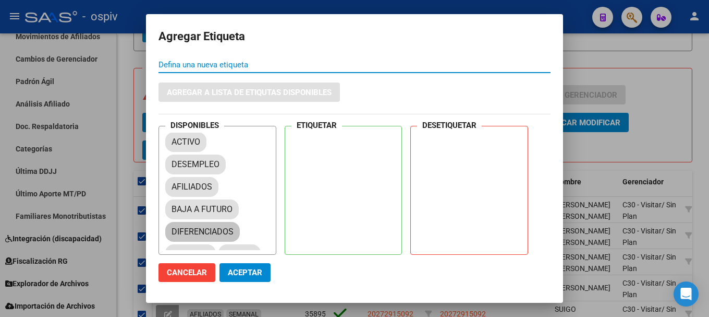
scroll to position [49, 0]
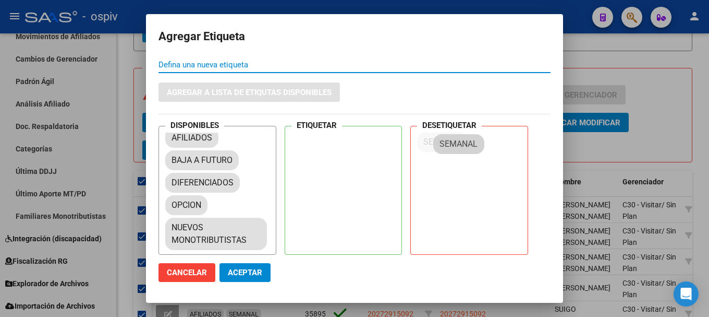
drag, startPoint x: 187, startPoint y: 206, endPoint x: 455, endPoint y: 144, distance: 275.1
click at [249, 278] on button "Aceptar" at bounding box center [245, 272] width 51 height 19
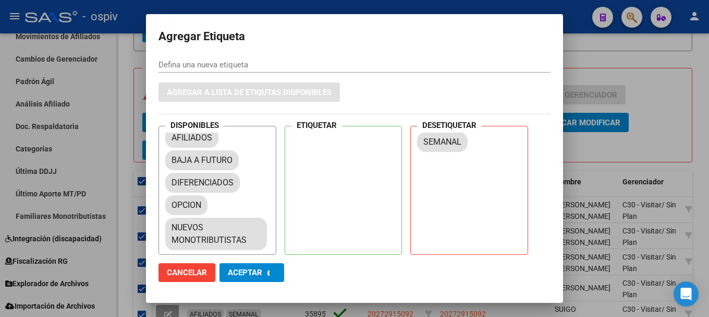
checkbox input "false"
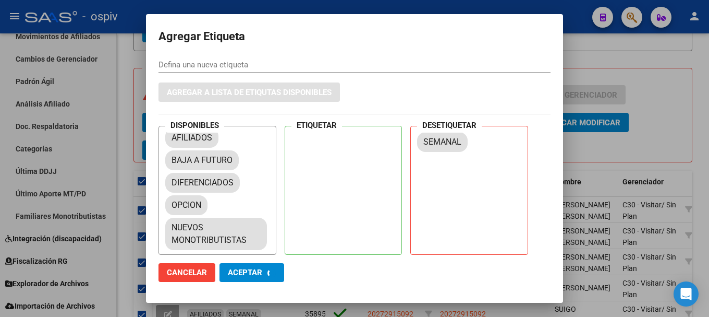
checkbox input "false"
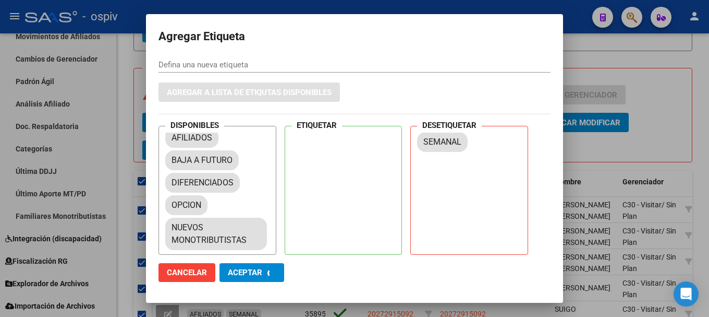
checkbox input "false"
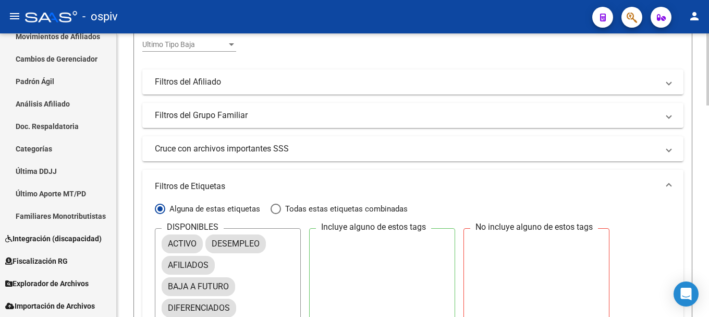
scroll to position [313, 0]
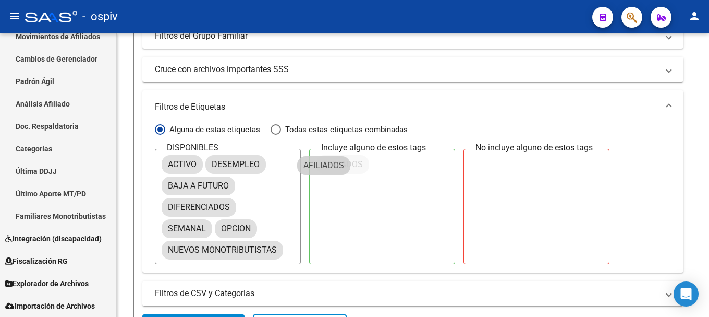
drag, startPoint x: 188, startPoint y: 191, endPoint x: 326, endPoint y: 169, distance: 139.9
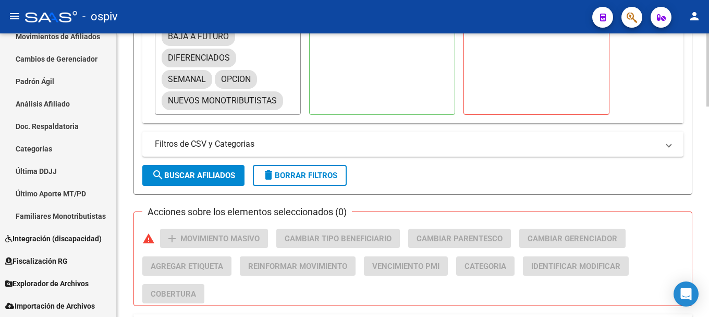
scroll to position [469, 0]
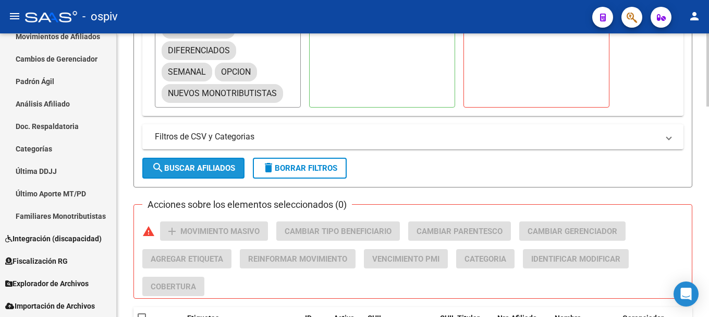
click at [173, 169] on span "search Buscar Afiliados" at bounding box center [193, 167] width 83 height 9
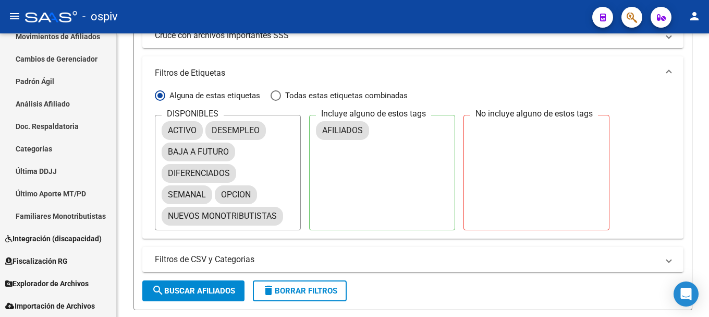
scroll to position [345, 0]
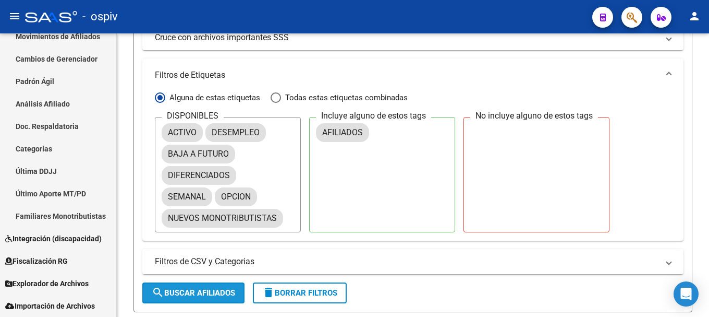
click at [200, 293] on span "search Buscar Afiliados" at bounding box center [193, 292] width 83 height 9
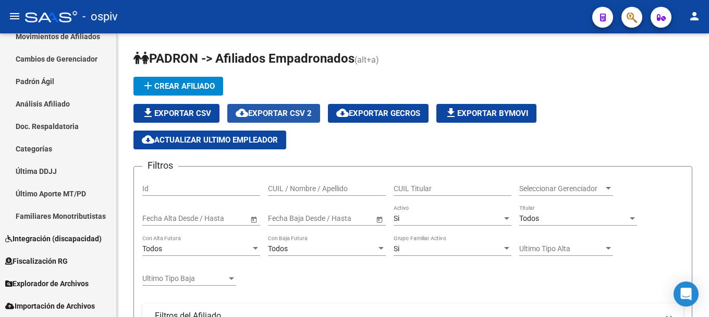
click at [288, 114] on span "cloud_download Exportar CSV 2" at bounding box center [274, 112] width 76 height 9
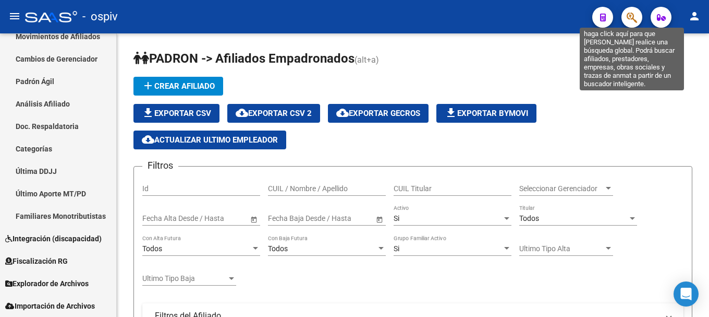
click at [628, 14] on icon "button" at bounding box center [632, 17] width 10 height 12
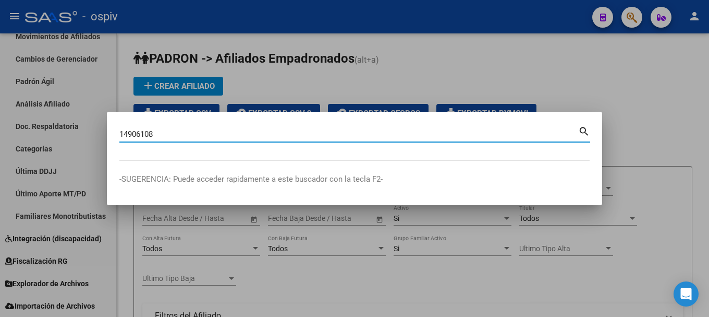
type input "14906108"
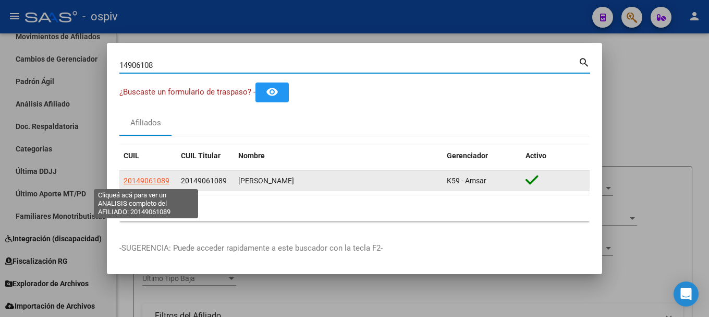
click at [145, 177] on span "20149061089" at bounding box center [147, 180] width 46 height 8
type textarea "20149061089"
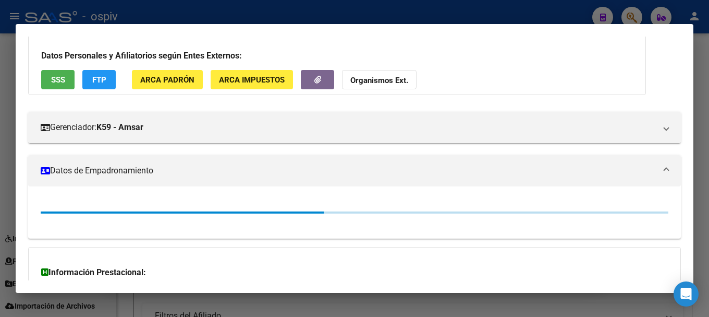
scroll to position [156, 0]
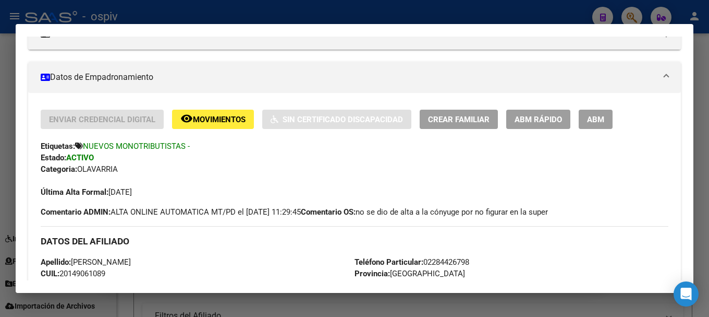
click at [635, 15] on div at bounding box center [354, 158] width 709 height 317
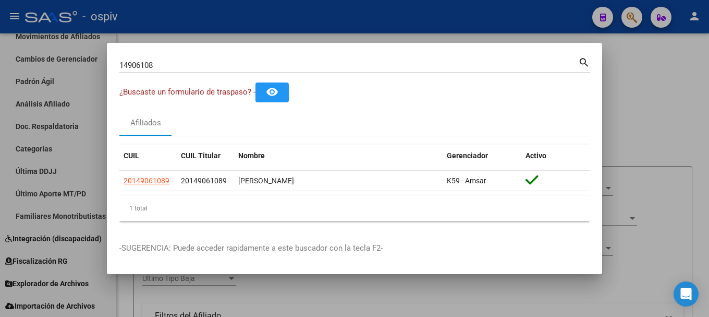
click at [110, 69] on mat-dialog-content "14906108 Buscar (apellido, dni, cuil, nro traspaso, cuit, obra social) search ¿…" at bounding box center [354, 142] width 495 height 174
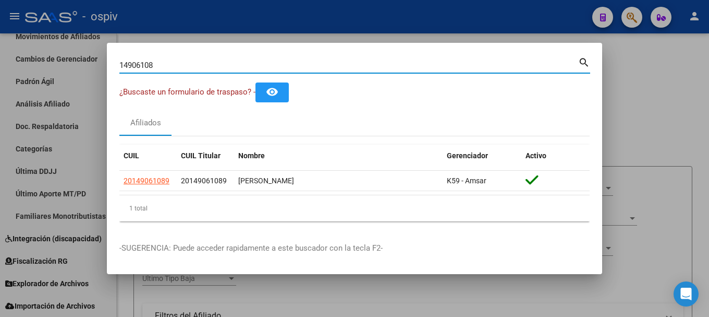
drag, startPoint x: 183, startPoint y: 65, endPoint x: 119, endPoint y: 65, distance: 63.1
click at [119, 65] on input "14906108" at bounding box center [348, 64] width 459 height 9
type input "44838421"
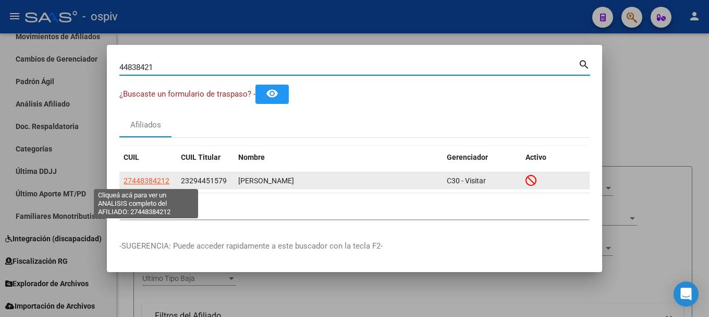
click at [156, 180] on span "27448384212" at bounding box center [147, 180] width 46 height 8
type textarea "27448384212"
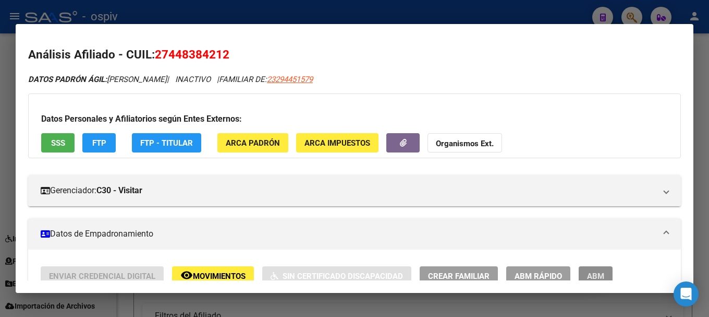
click at [603, 271] on span "ABM" at bounding box center [595, 275] width 17 height 9
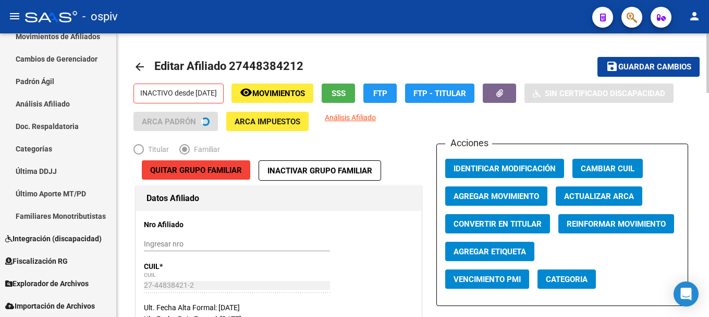
radio input "true"
type input "30-50217490-4"
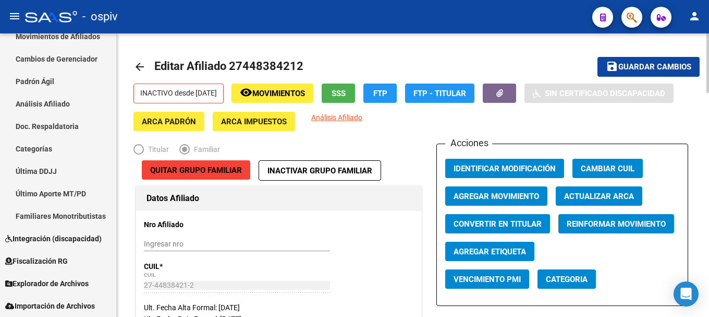
click at [496, 194] on span "Agregar Movimiento" at bounding box center [497, 195] width 86 height 9
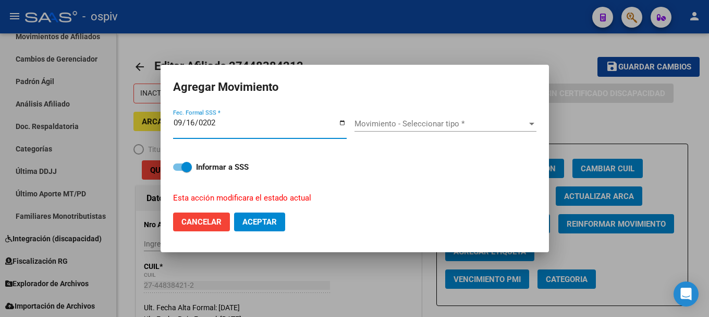
type input "2025-09-16"
click at [414, 122] on span "Movimiento - Seleccionar tipo *" at bounding box center [441, 123] width 173 height 9
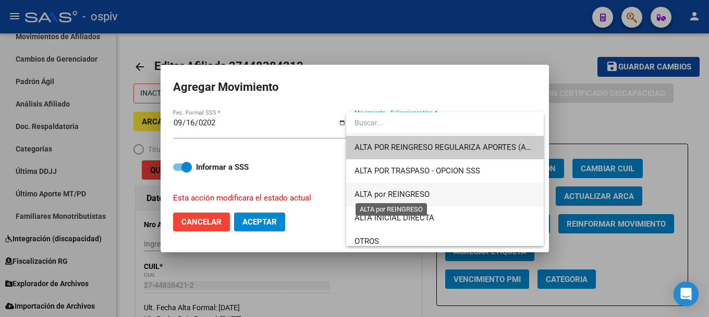
click at [395, 196] on span "ALTA por REINGRESO" at bounding box center [392, 193] width 75 height 9
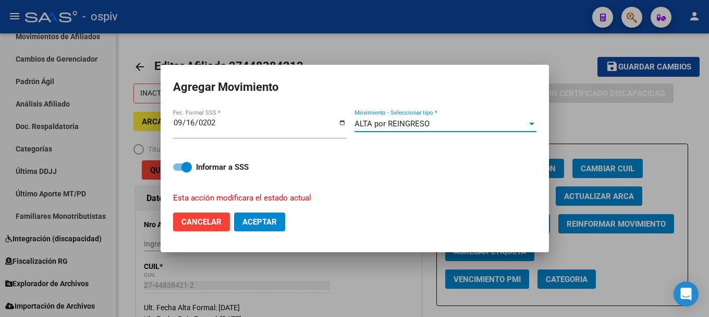
click at [256, 220] on span "Aceptar" at bounding box center [259, 221] width 34 height 9
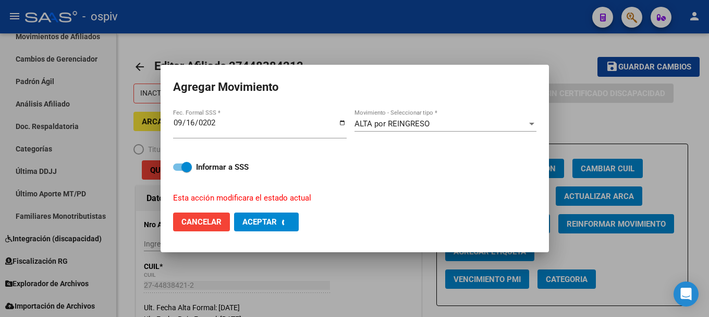
checkbox input "false"
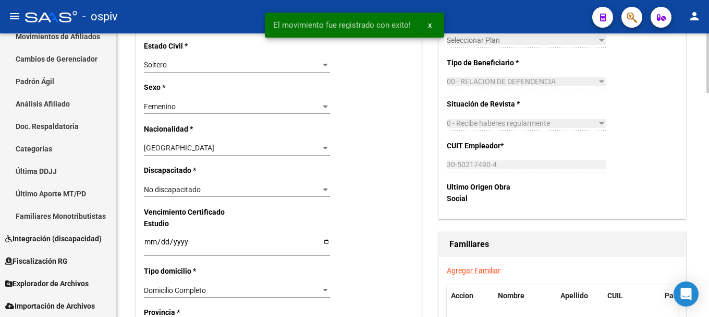
scroll to position [574, 0]
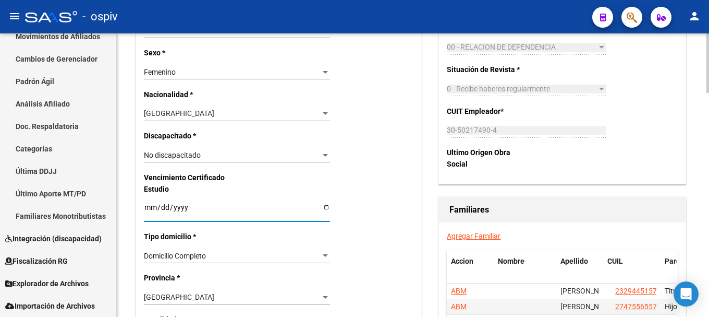
click at [179, 207] on input "2024-12-30" at bounding box center [237, 211] width 186 height 16
type input "2025-12-30"
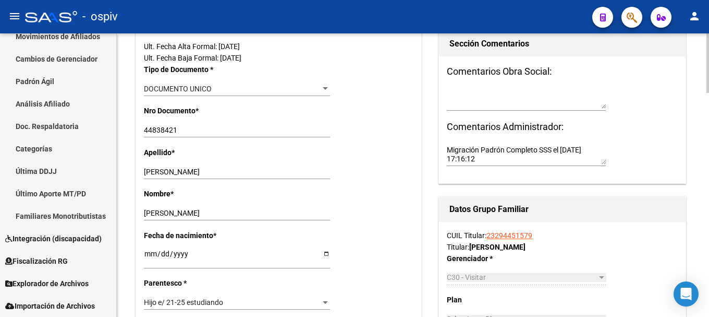
scroll to position [0, 0]
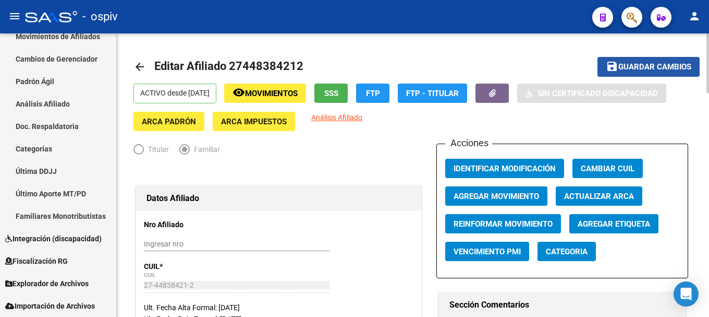
click at [661, 66] on span "Guardar cambios" at bounding box center [654, 67] width 73 height 9
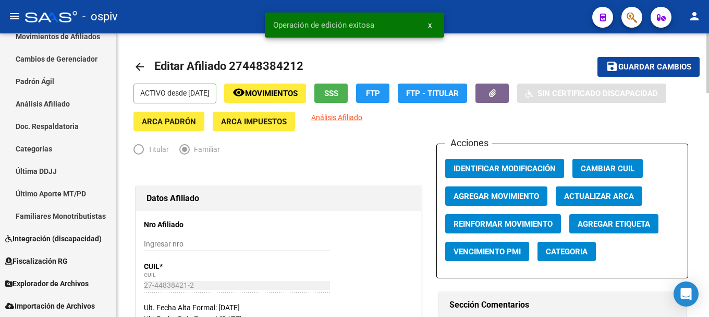
click at [567, 251] on span "Categoria" at bounding box center [567, 251] width 42 height 9
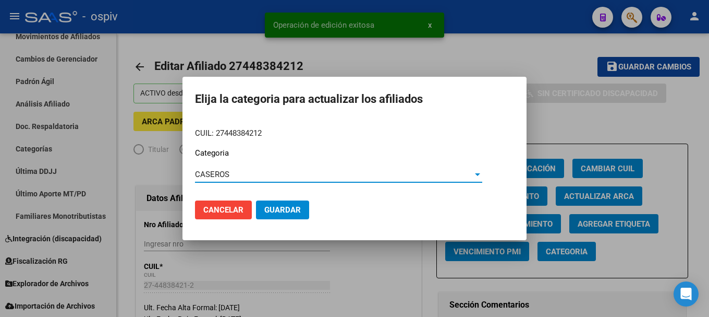
drag, startPoint x: 276, startPoint y: 206, endPoint x: 545, endPoint y: 164, distance: 272.8
click at [277, 206] on span "Guardar" at bounding box center [282, 209] width 37 height 9
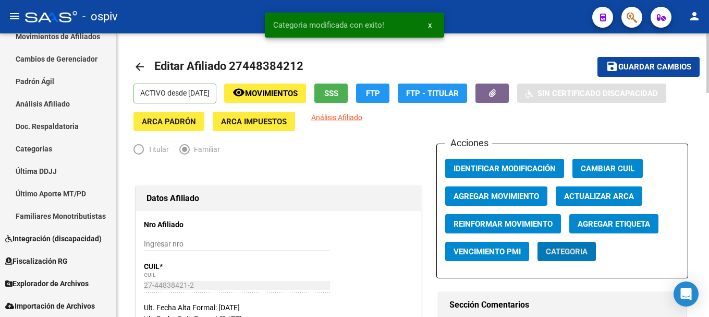
click at [615, 226] on span "Agregar Etiqueta" at bounding box center [614, 223] width 72 height 9
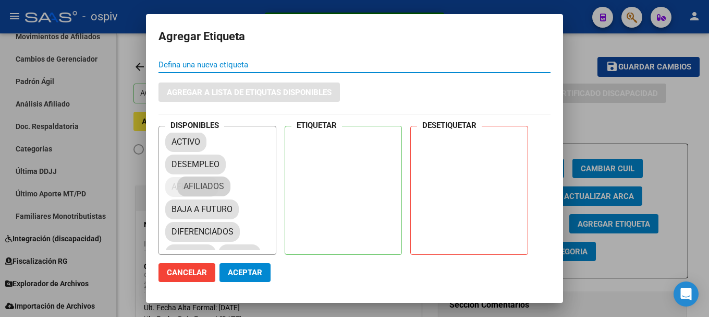
drag, startPoint x: 192, startPoint y: 186, endPoint x: 311, endPoint y: 144, distance: 126.2
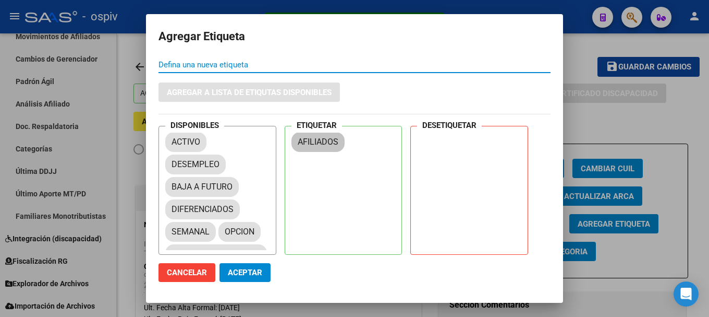
drag, startPoint x: 311, startPoint y: 144, endPoint x: 299, endPoint y: 147, distance: 12.3
click at [311, 140] on mat-chip "AFILIADOS" at bounding box center [318, 142] width 53 height 20
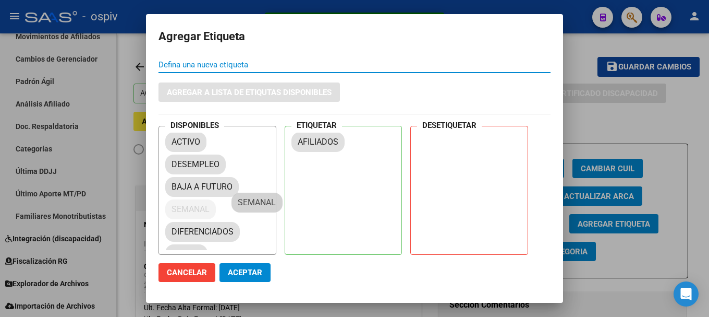
drag, startPoint x: 240, startPoint y: 216, endPoint x: 325, endPoint y: 166, distance: 98.8
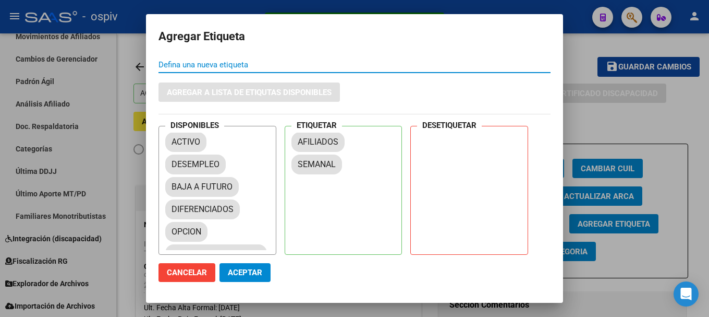
drag, startPoint x: 239, startPoint y: 270, endPoint x: 244, endPoint y: 266, distance: 5.9
click at [240, 269] on span "Aceptar" at bounding box center [245, 272] width 34 height 9
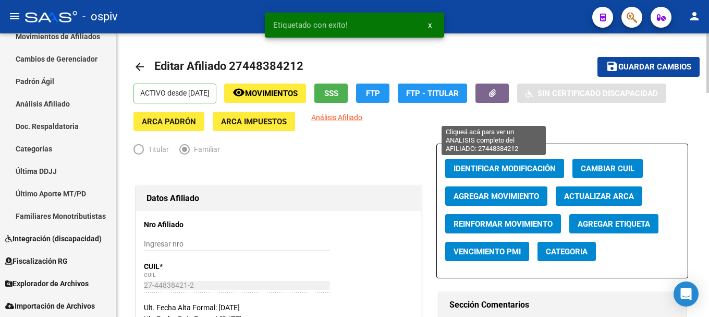
click at [362, 115] on span "Análisis Afiliado" at bounding box center [336, 117] width 51 height 8
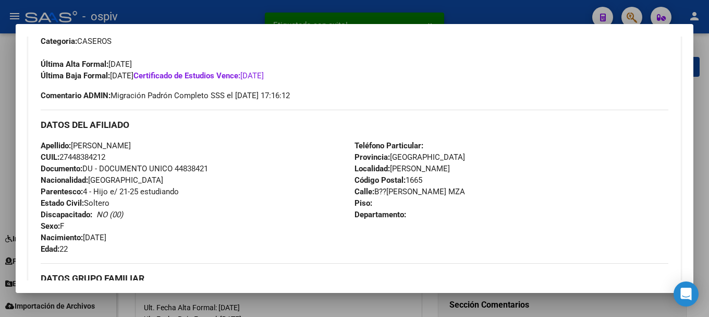
scroll to position [261, 0]
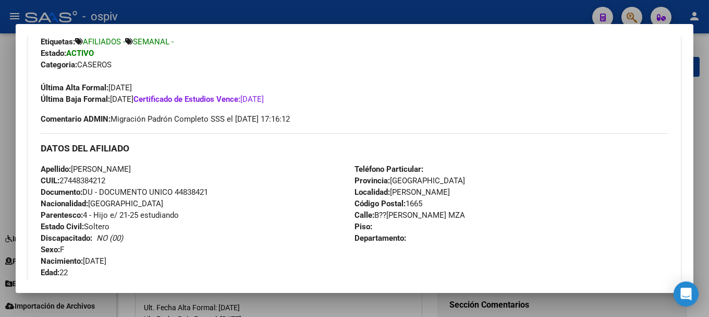
drag, startPoint x: 638, startPoint y: 13, endPoint x: 319, endPoint y: 13, distance: 319.1
click at [636, 13] on div at bounding box center [354, 158] width 709 height 317
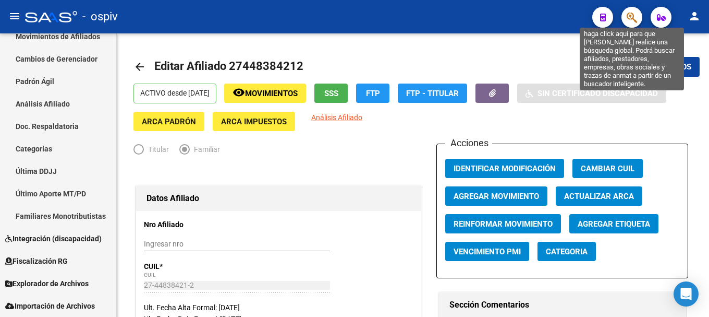
click at [635, 19] on icon "button" at bounding box center [632, 17] width 10 height 12
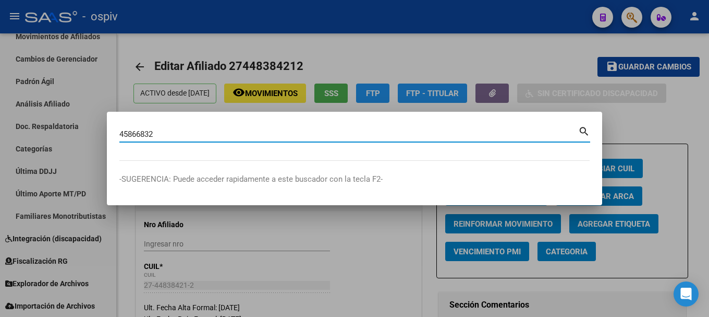
type input "45866832"
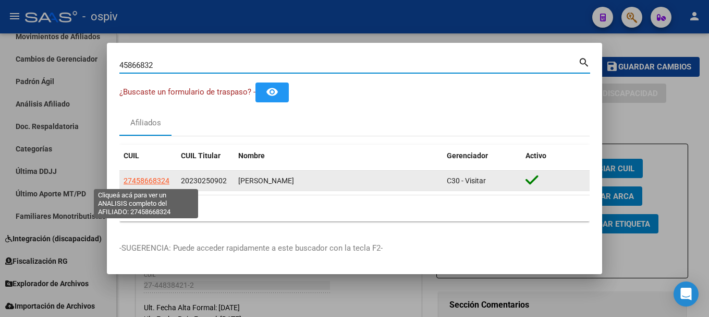
click at [143, 182] on span "27458668324" at bounding box center [147, 180] width 46 height 8
type textarea "27458668324"
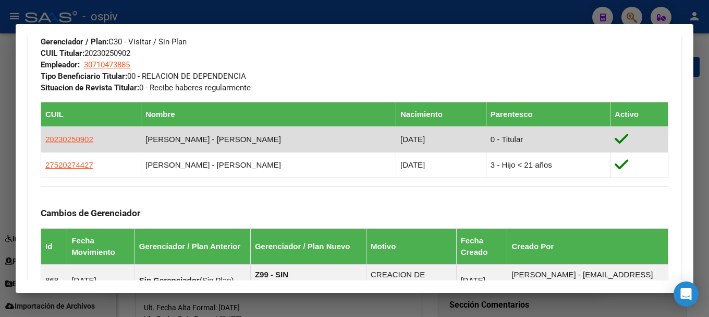
scroll to position [574, 0]
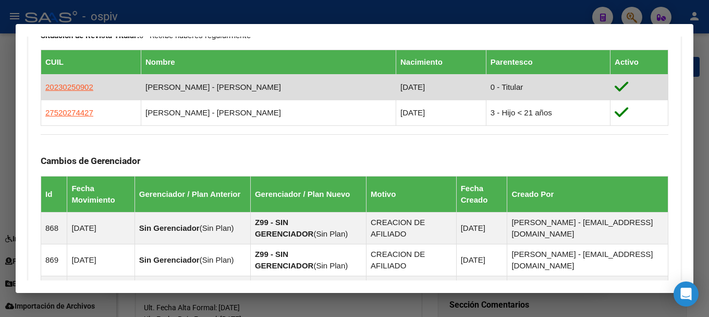
drag, startPoint x: 47, startPoint y: 86, endPoint x: 99, endPoint y: 90, distance: 51.8
click at [99, 90] on td "20230250902" at bounding box center [91, 87] width 100 height 26
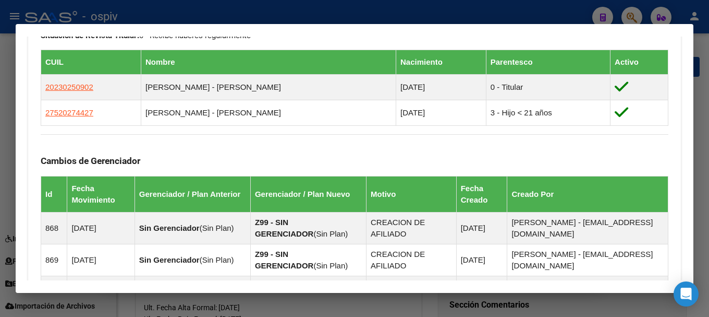
copy span "20230250902"
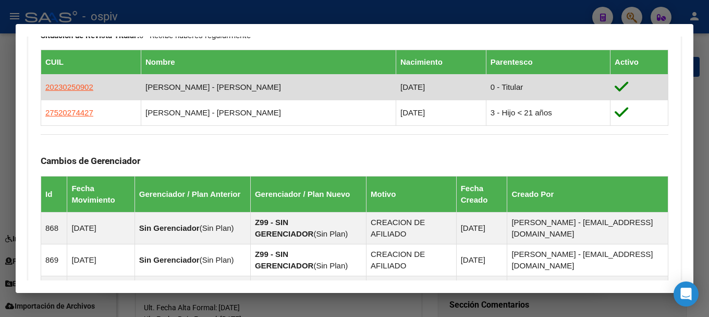
drag, startPoint x: 95, startPoint y: 76, endPoint x: 95, endPoint y: 84, distance: 8.3
click at [95, 78] on td "20230250902" at bounding box center [91, 87] width 100 height 26
drag, startPoint x: 43, startPoint y: 88, endPoint x: 105, endPoint y: 90, distance: 62.1
click at [105, 90] on td "20230250902" at bounding box center [91, 87] width 100 height 26
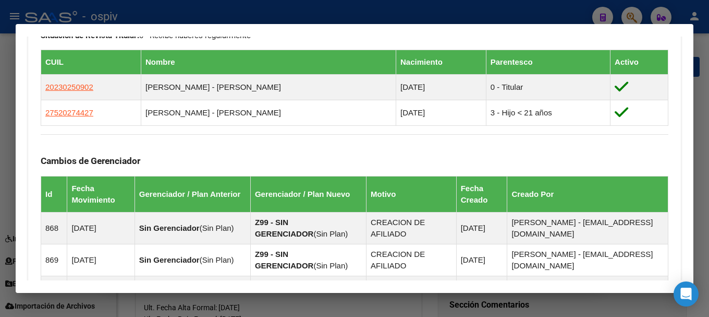
copy span "20230250902"
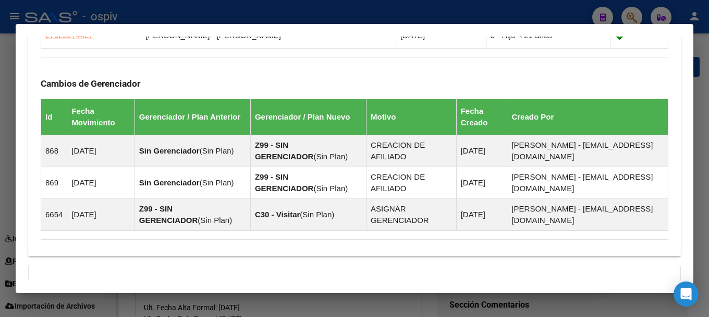
scroll to position [788, 0]
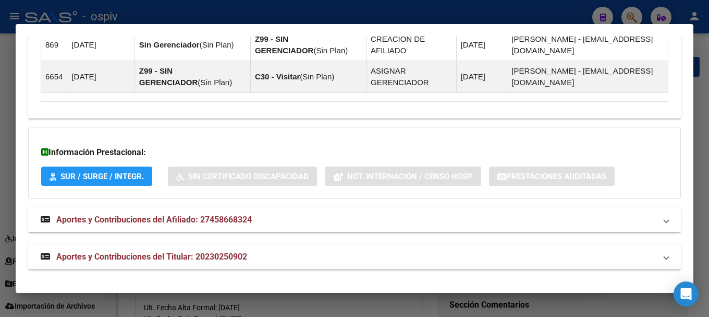
click at [190, 256] on span "Aportes y Contribuciones del Titular: 20230250902" at bounding box center [151, 256] width 191 height 10
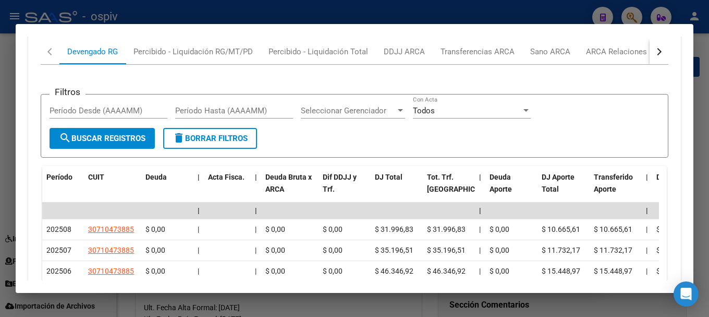
scroll to position [1162, 0]
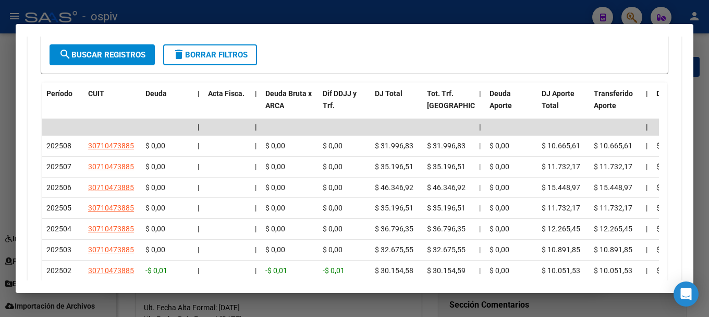
click at [0, 156] on div at bounding box center [354, 158] width 709 height 317
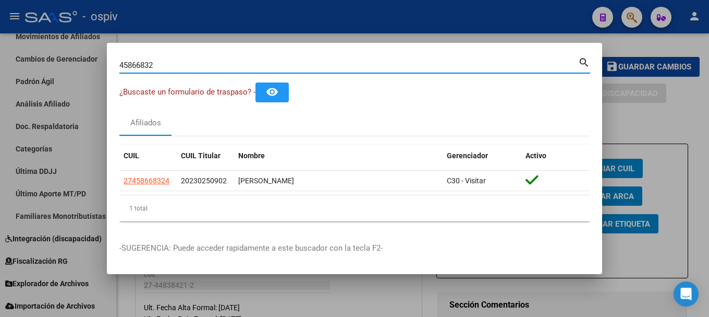
drag, startPoint x: 164, startPoint y: 67, endPoint x: 97, endPoint y: 69, distance: 66.8
click at [97, 69] on div "45866832 Buscar (apellido, dni, cuil, nro traspaso, cuit, obra social) search ¿…" at bounding box center [354, 158] width 709 height 317
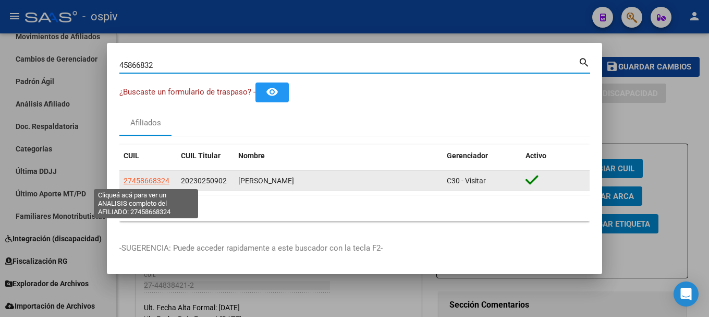
click at [151, 180] on span "27458668324" at bounding box center [147, 180] width 46 height 8
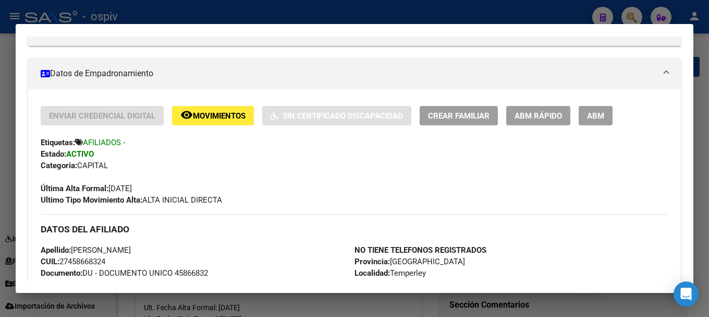
scroll to position [156, 0]
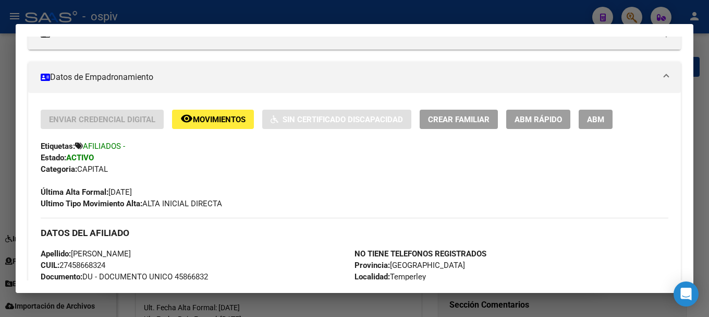
click at [594, 122] on span "ABM" at bounding box center [595, 119] width 17 height 9
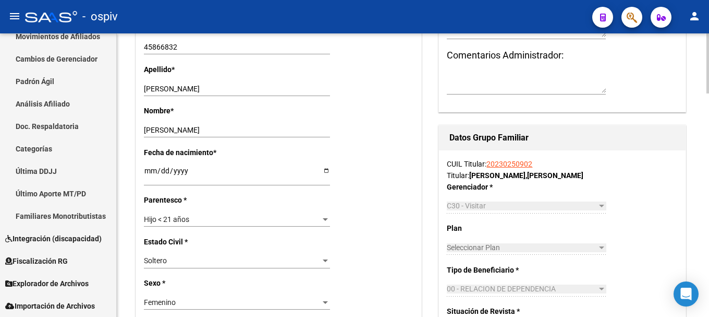
scroll to position [365, 0]
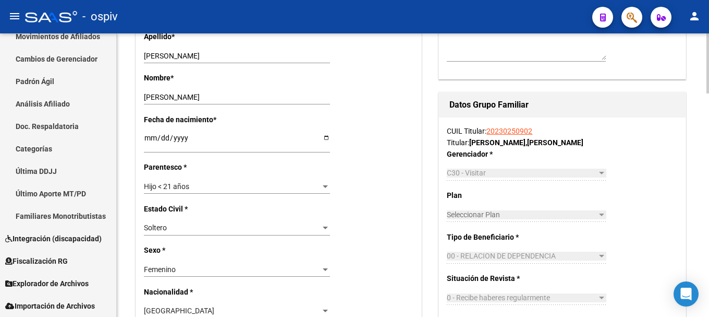
click at [173, 187] on span "Hijo < 21 años" at bounding box center [166, 186] width 45 height 8
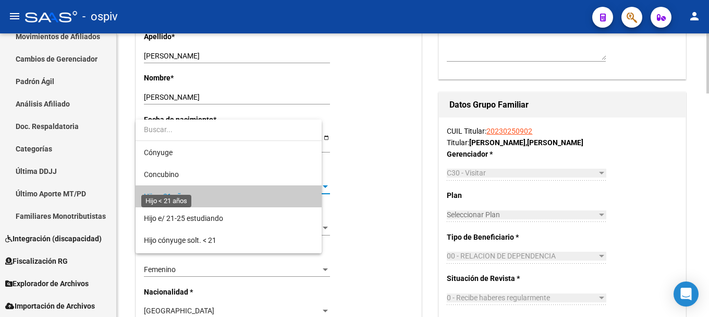
scroll to position [10, 0]
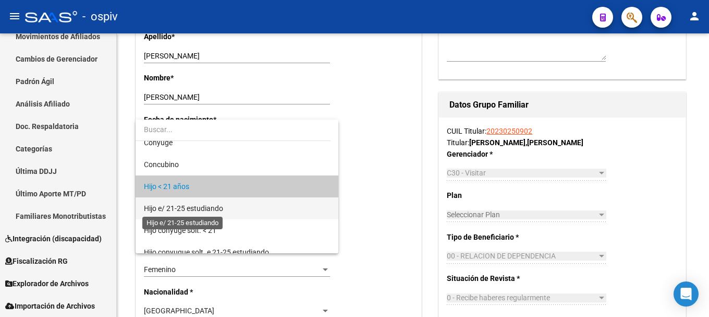
click at [188, 204] on span "Hijo e/ 21-25 estudiando" at bounding box center [183, 208] width 79 height 8
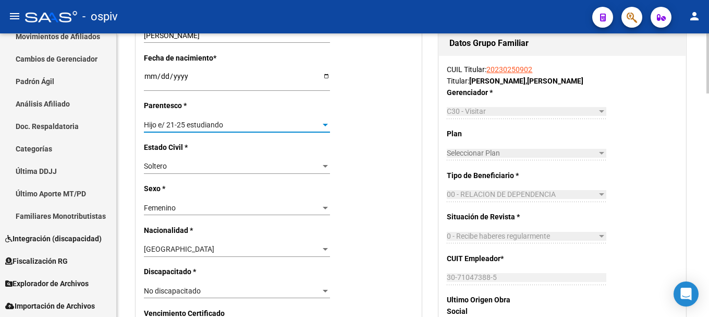
scroll to position [574, 0]
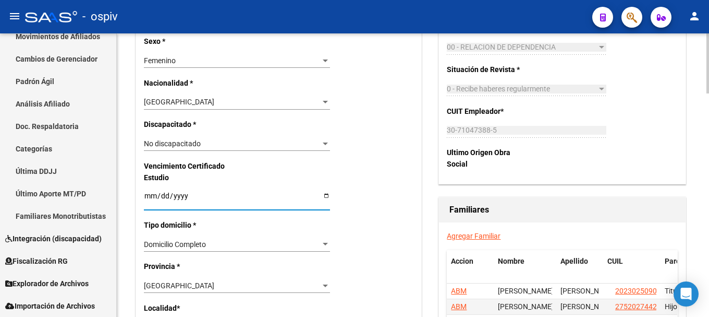
click at [152, 196] on input "Ingresar fecha" at bounding box center [237, 199] width 186 height 16
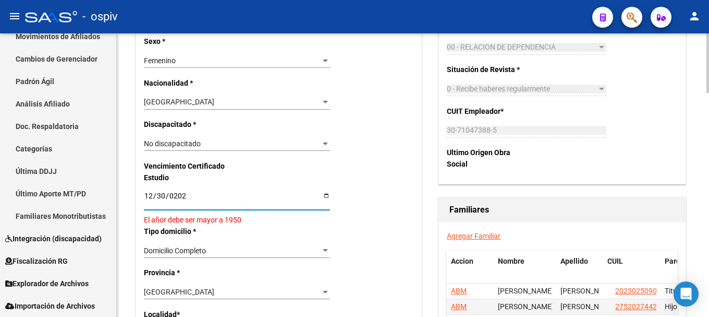
type input "2025-12-30"
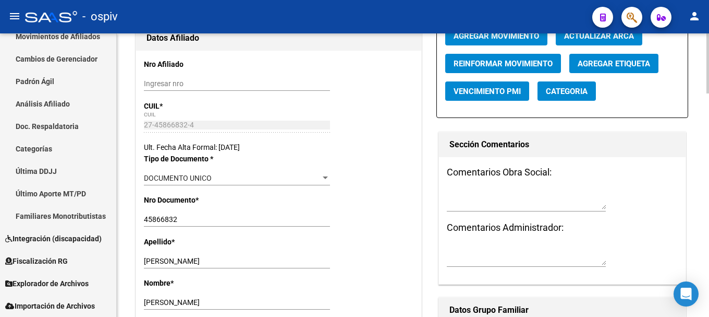
scroll to position [0, 0]
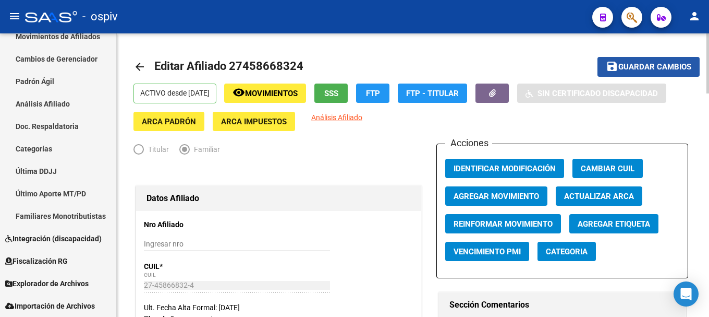
click at [664, 66] on span "Guardar cambios" at bounding box center [654, 67] width 73 height 9
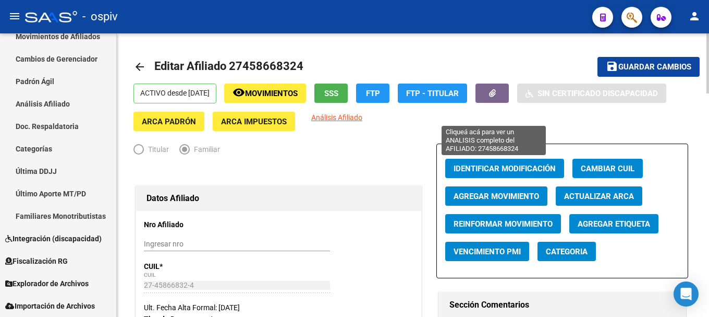
click at [362, 117] on span "Análisis Afiliado" at bounding box center [336, 117] width 51 height 8
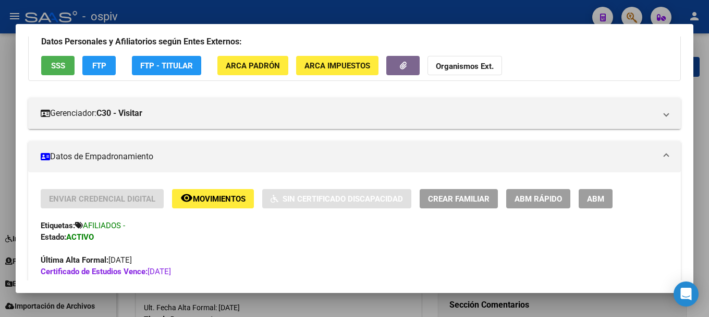
scroll to position [209, 0]
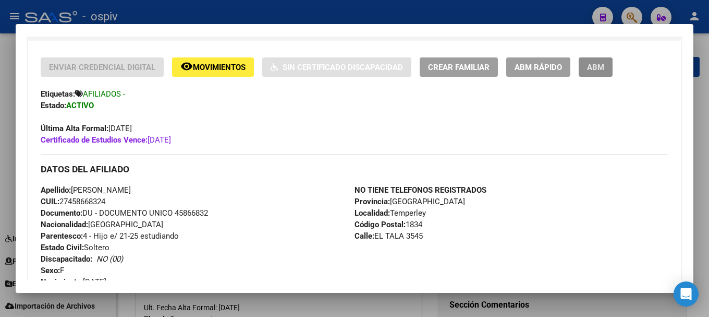
click at [602, 68] on span "ABM" at bounding box center [595, 67] width 17 height 9
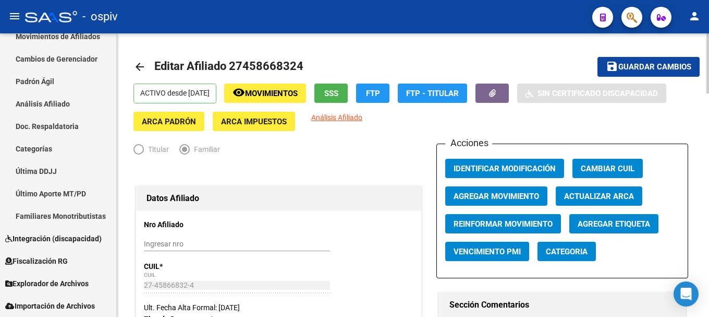
click at [569, 247] on span "Categoria" at bounding box center [567, 251] width 42 height 9
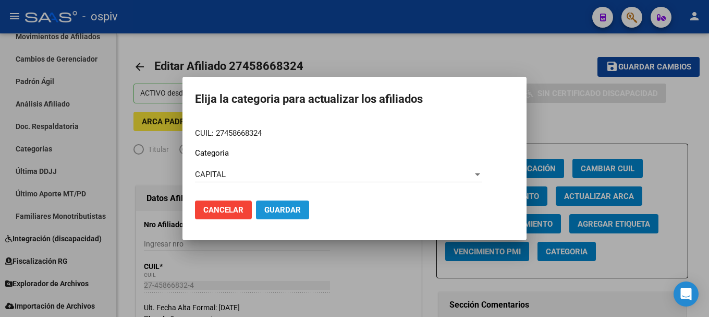
click at [280, 208] on span "Guardar" at bounding box center [282, 209] width 37 height 9
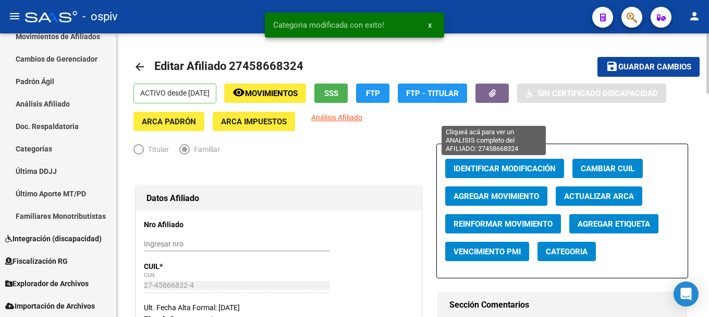
click at [362, 116] on span "Análisis Afiliado" at bounding box center [336, 117] width 51 height 8
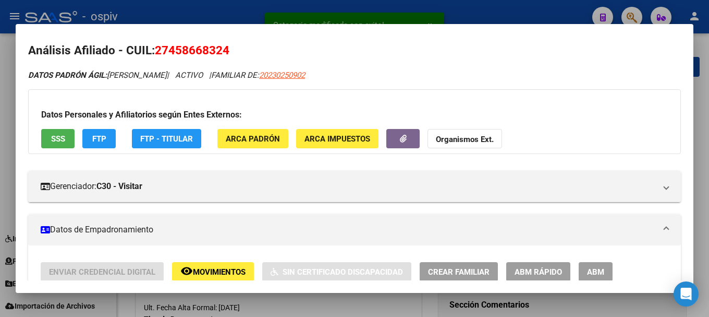
scroll to position [0, 0]
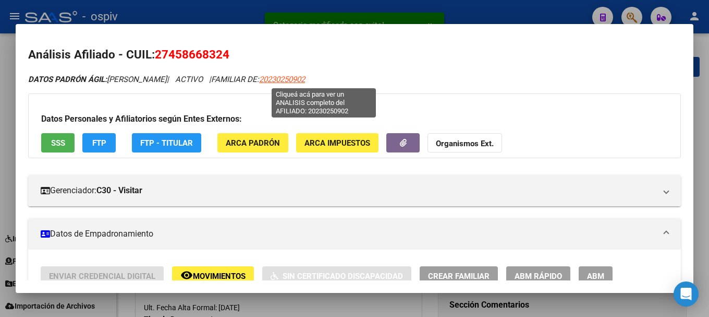
click at [305, 78] on span "20230250902" at bounding box center [282, 79] width 46 height 9
type textarea "20230250902"
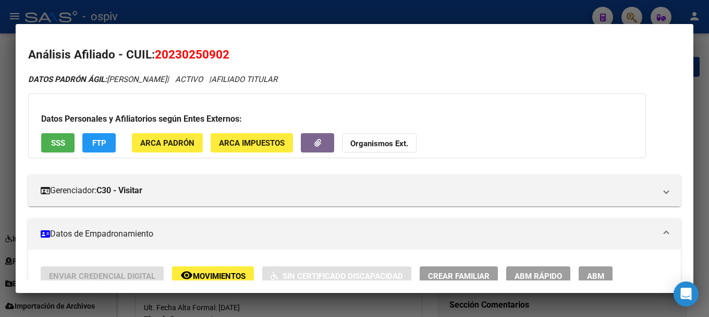
click at [5, 156] on div at bounding box center [354, 158] width 709 height 317
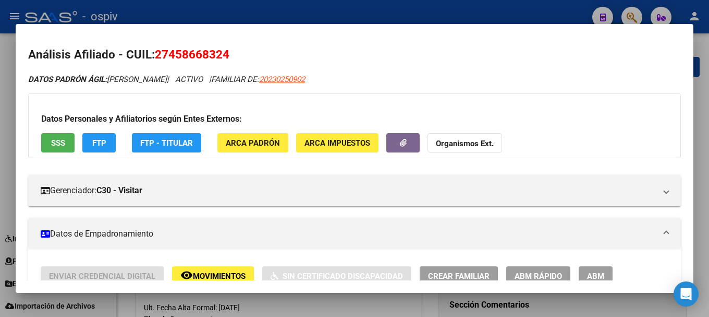
click at [633, 9] on div at bounding box center [354, 158] width 709 height 317
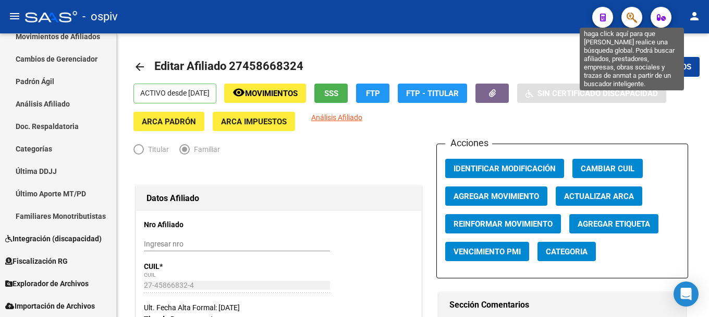
click at [636, 18] on icon "button" at bounding box center [632, 17] width 10 height 12
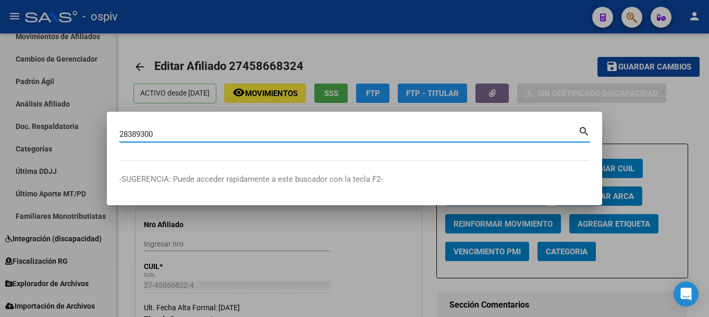
type input "28389300"
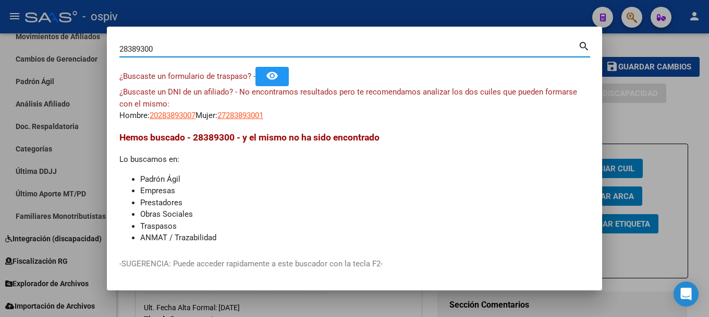
drag, startPoint x: 191, startPoint y: 49, endPoint x: 78, endPoint y: 54, distance: 112.8
click at [78, 54] on div "28389300 Buscar (apellido, dni, cuil, nro traspaso, cuit, obra social) search ¿…" at bounding box center [354, 158] width 709 height 317
click at [157, 60] on div "28389300 Buscar (apellido, dni, cuil, nro traspaso, cuit, obra social) search" at bounding box center [354, 53] width 471 height 28
drag, startPoint x: 164, startPoint y: 47, endPoint x: 28, endPoint y: 22, distance: 138.8
click at [30, 22] on div "28389300 Buscar (apellido, dni, cuil, nro traspaso, cuit, obra social) search ¿…" at bounding box center [354, 158] width 709 height 317
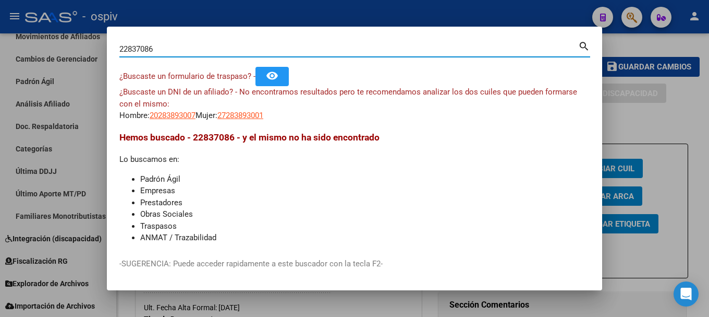
type input "22837086"
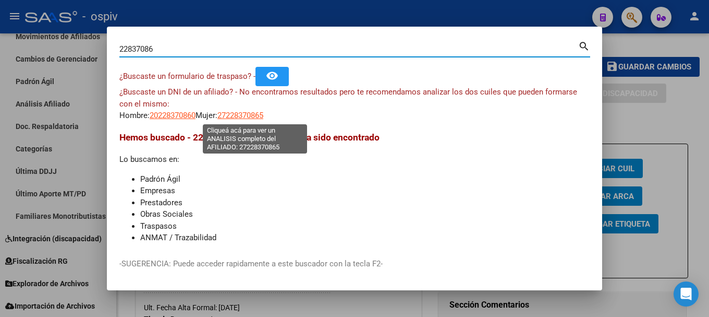
click at [263, 114] on span "27228370865" at bounding box center [240, 115] width 46 height 9
type textarea "27228370865"
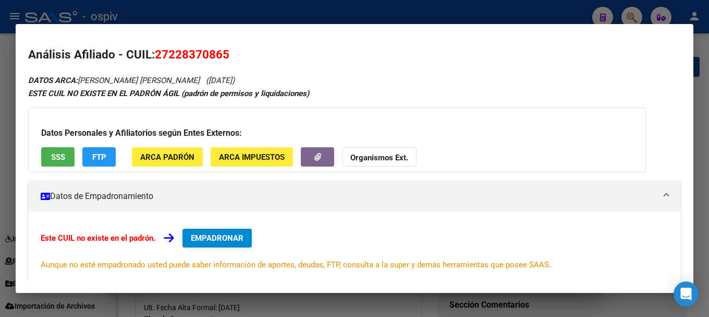
click at [636, 16] on div at bounding box center [354, 158] width 709 height 317
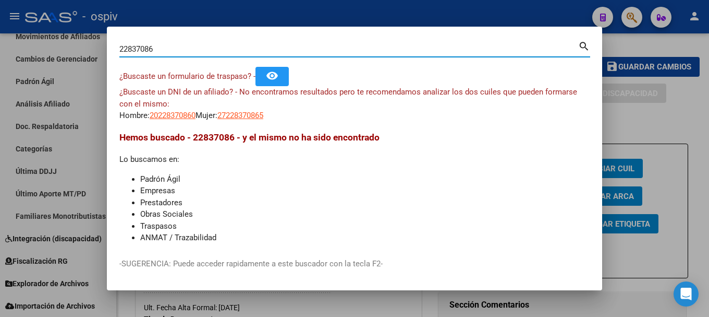
drag, startPoint x: 151, startPoint y: 44, endPoint x: 87, endPoint y: 43, distance: 64.7
click at [87, 43] on div "22837086 Buscar (apellido, dni, cuil, nro traspaso, cuit, obra social) search ¿…" at bounding box center [354, 158] width 709 height 317
click at [137, 47] on input "44878421" at bounding box center [348, 48] width 459 height 9
type input "44838421"
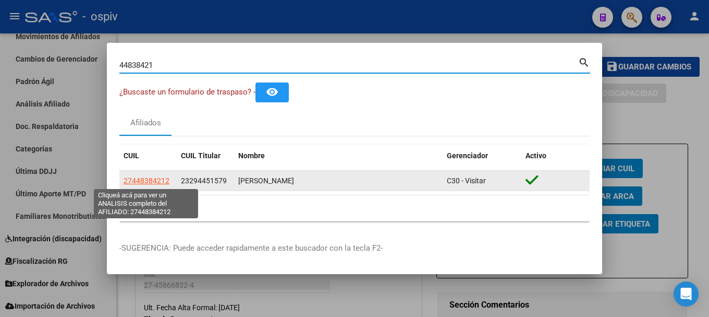
click at [155, 179] on span "27448384212" at bounding box center [147, 180] width 46 height 8
type textarea "27448384212"
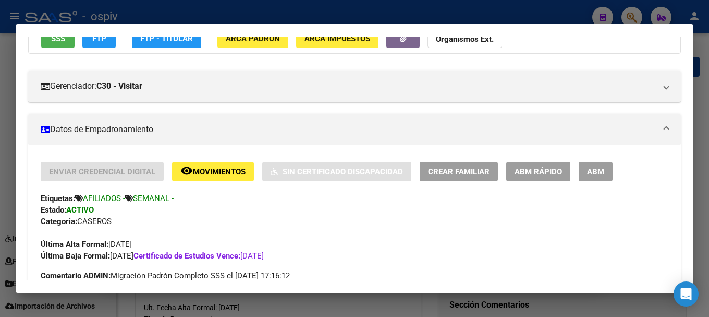
scroll to position [209, 0]
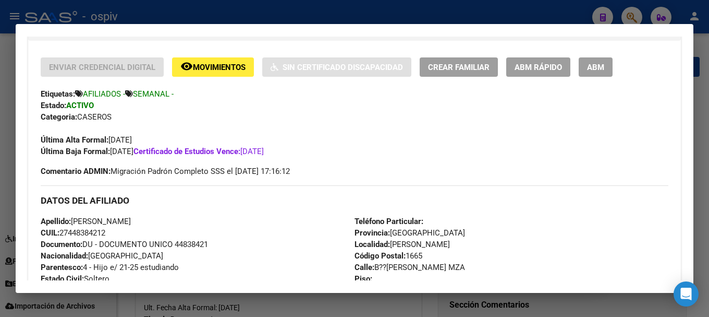
click at [628, 17] on div at bounding box center [354, 158] width 709 height 317
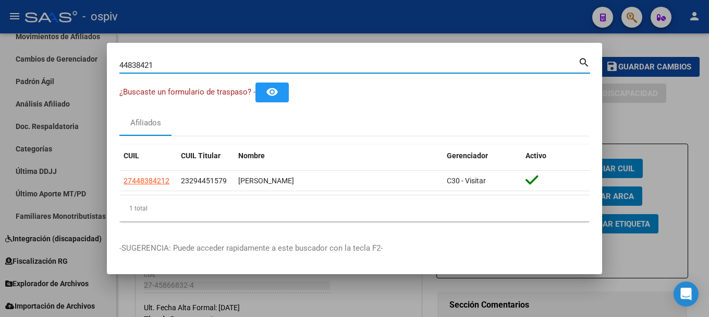
drag, startPoint x: 114, startPoint y: 55, endPoint x: 40, endPoint y: 44, distance: 74.9
click at [40, 44] on div "44838421 Buscar (apellido, dni, cuil, nro traspaso, cuit, obra social) search ¿…" at bounding box center [354, 158] width 709 height 317
type input "45866832"
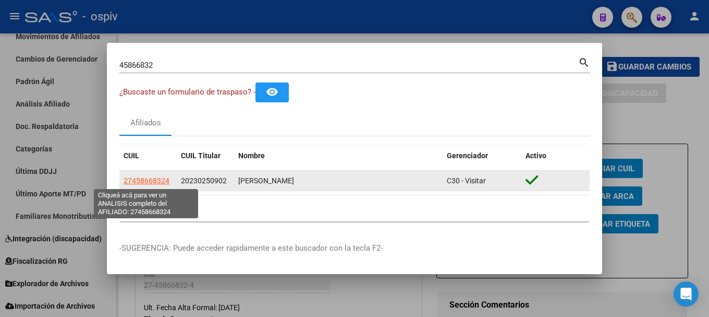
click at [134, 180] on span "27458668324" at bounding box center [147, 180] width 46 height 8
copy span "4"
type textarea "27458668324"
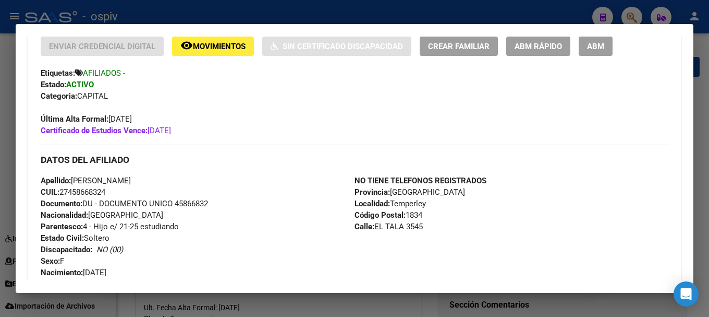
scroll to position [261, 0]
